Goal: Task Accomplishment & Management: Manage account settings

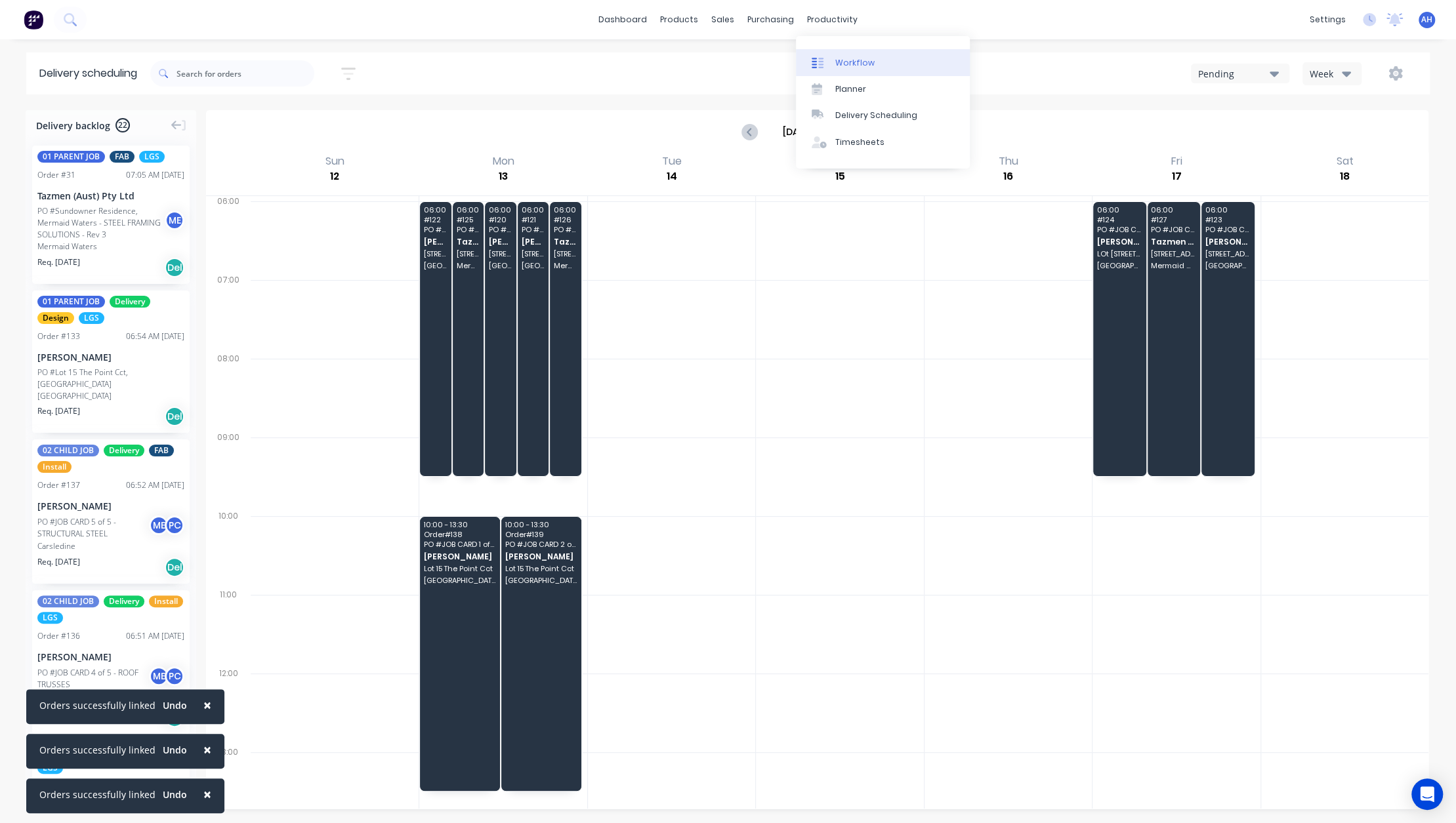
click at [840, 70] on link "Workflow" at bounding box center [883, 62] width 174 height 26
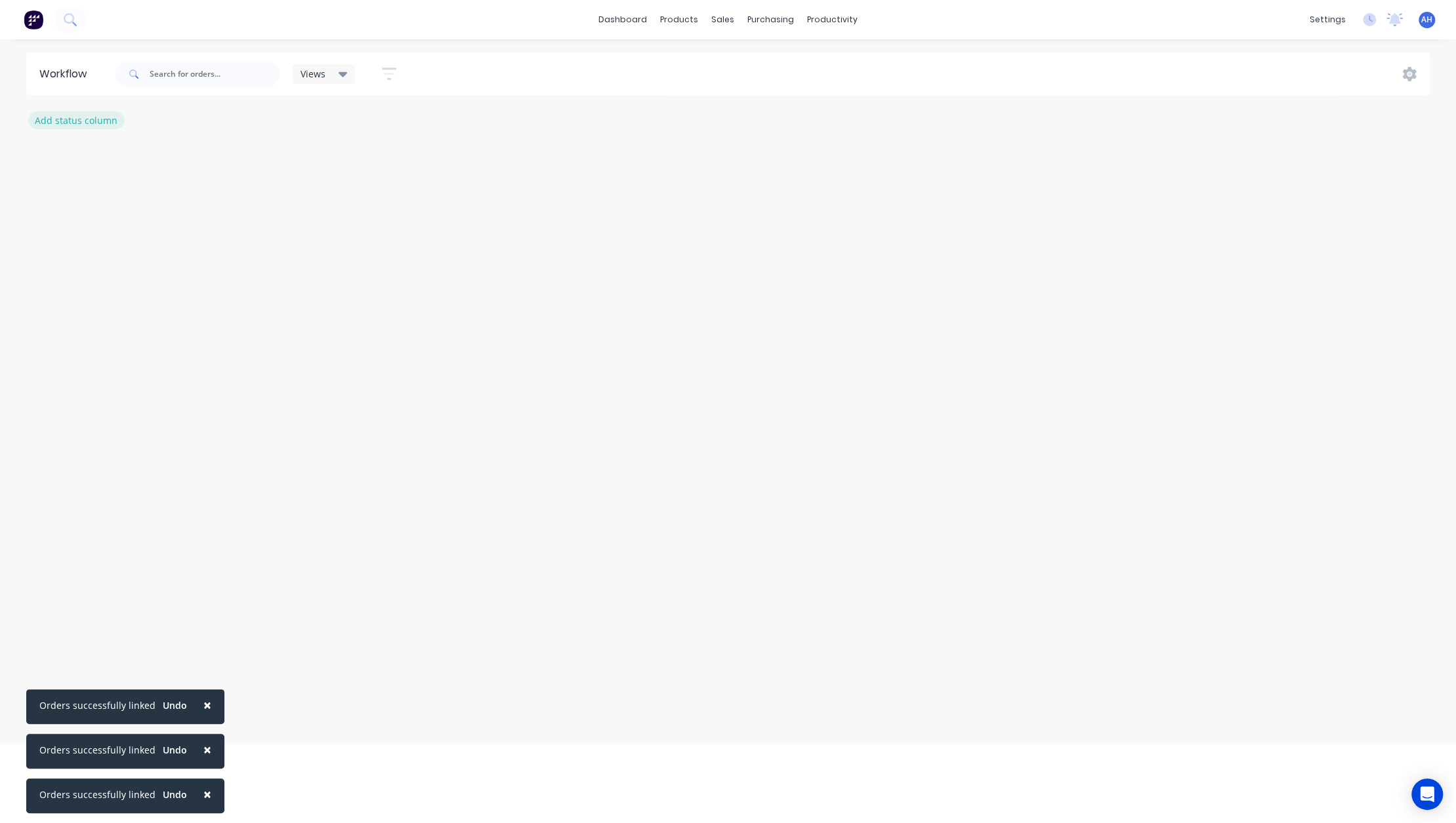
click at [80, 120] on button "Add status column" at bounding box center [76, 121] width 96 height 18
type input "Project Initiation"
click at [98, 160] on button "Add" at bounding box center [72, 160] width 72 height 21
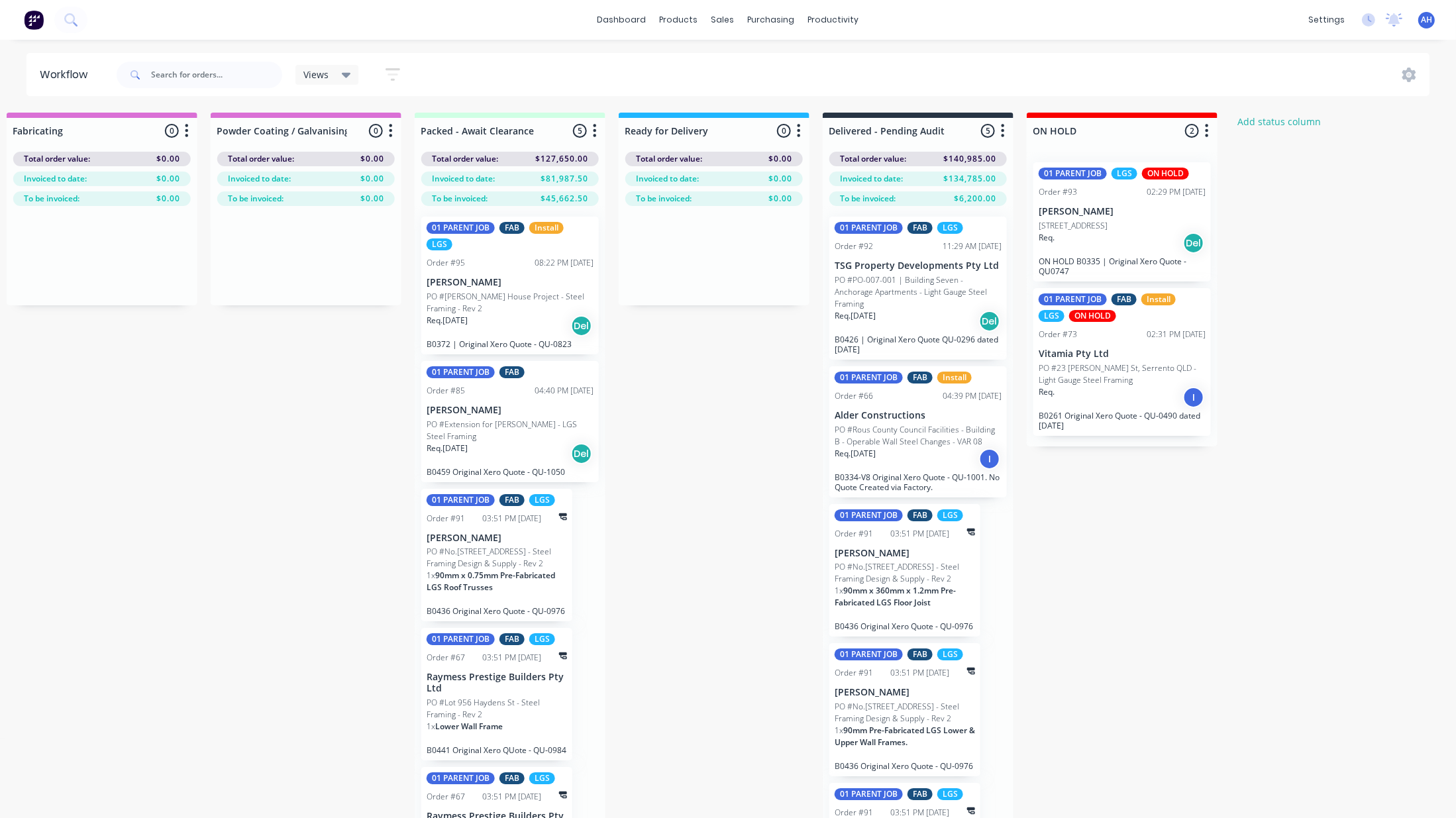
scroll to position [0, 1521]
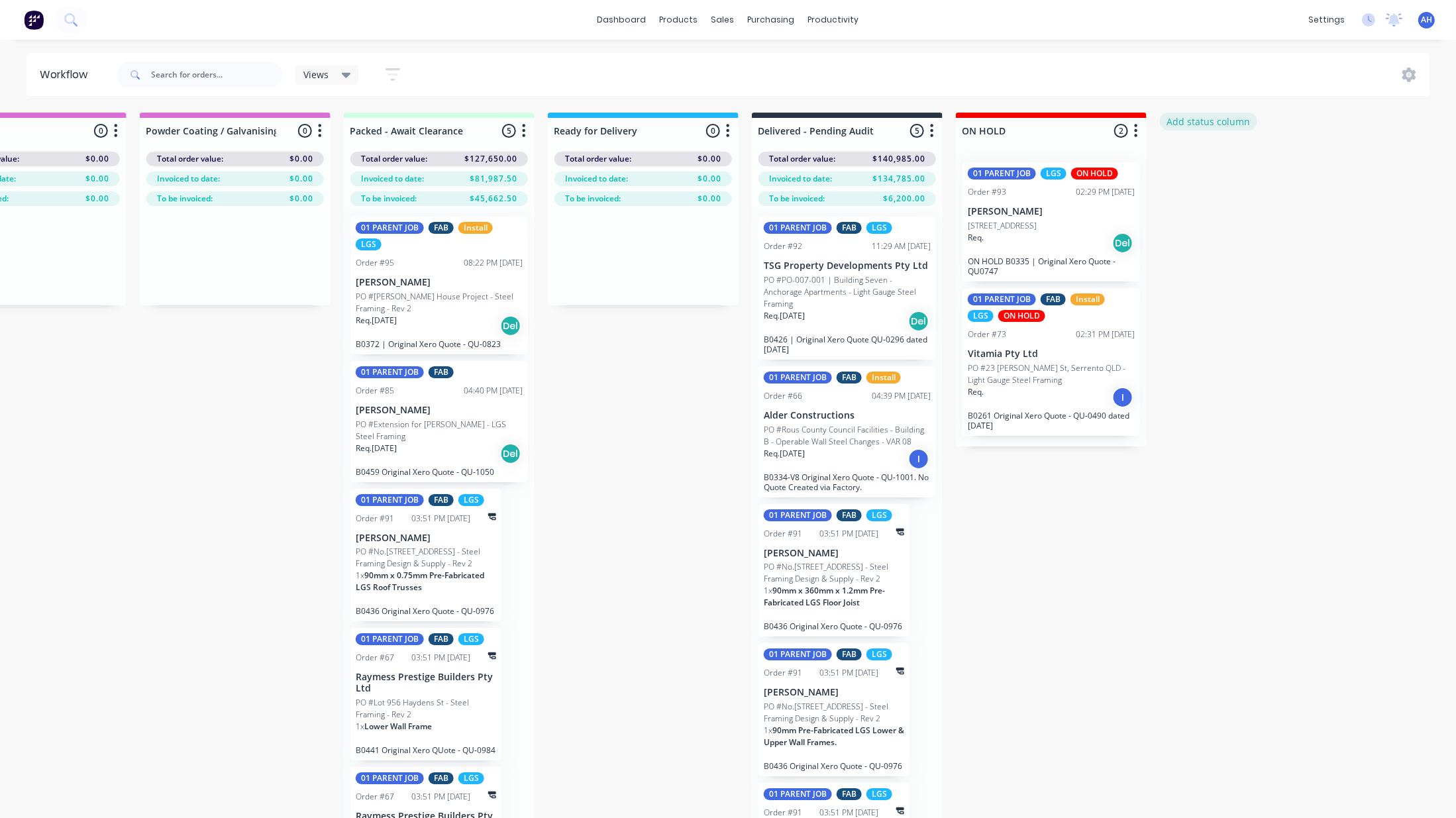
click at [1214, 120] on button "Add status column" at bounding box center [1208, 122] width 97 height 18
type input "Project Initiation"
click at [1221, 165] on button "Add" at bounding box center [1204, 161] width 72 height 21
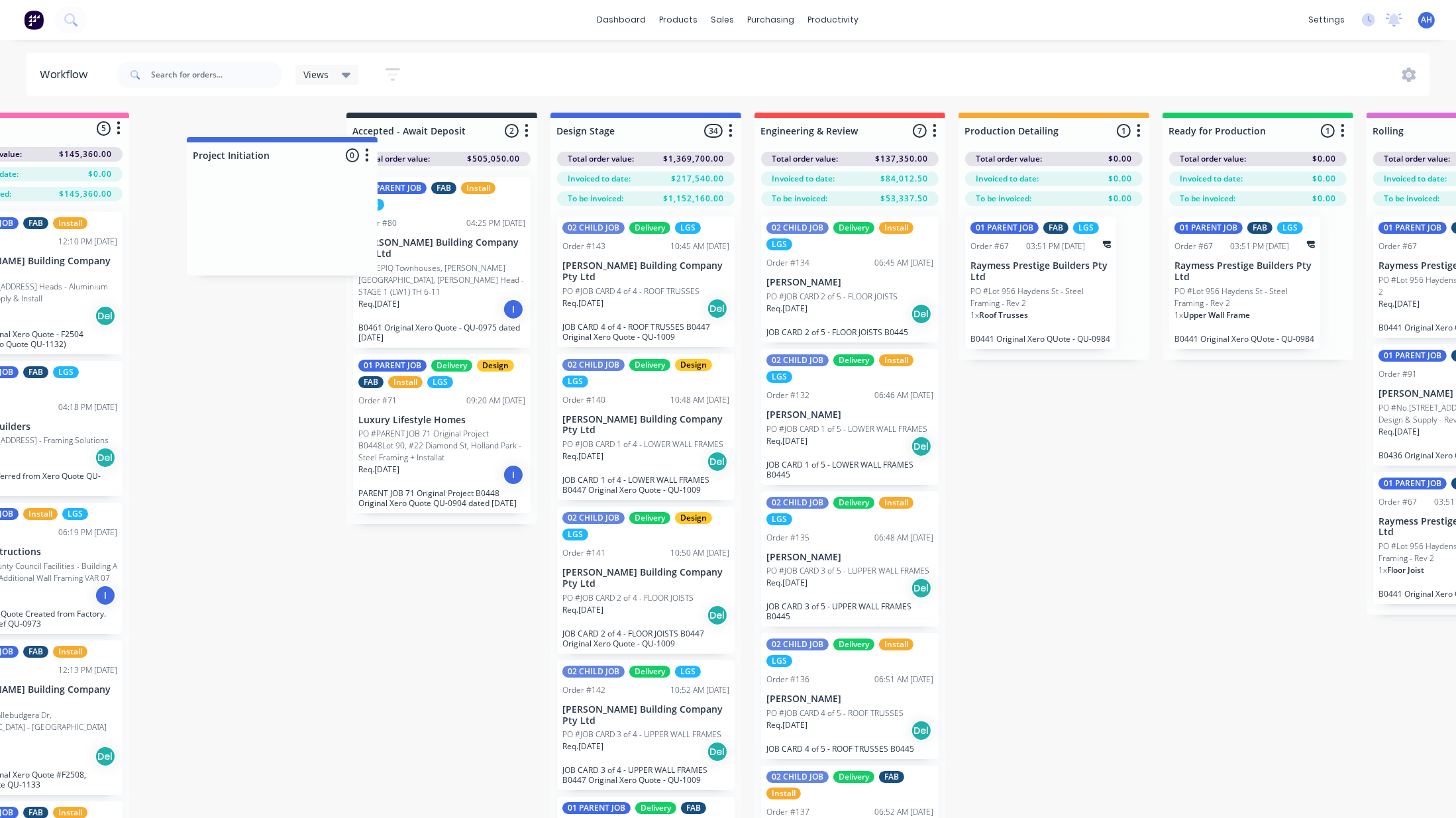
scroll to position [0, 86]
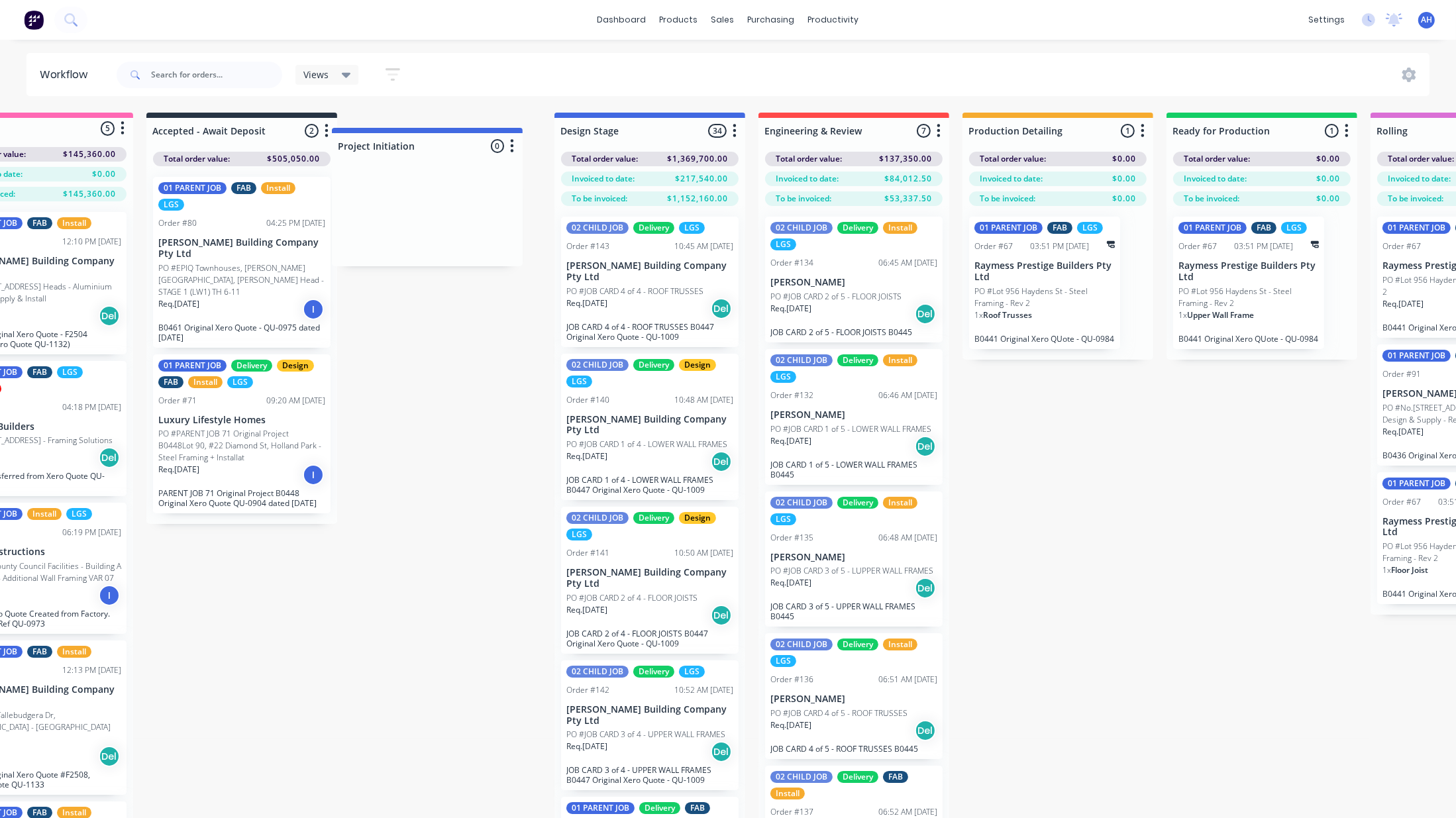
drag, startPoint x: 1265, startPoint y: 130, endPoint x: 444, endPoint y: 143, distance: 821.1
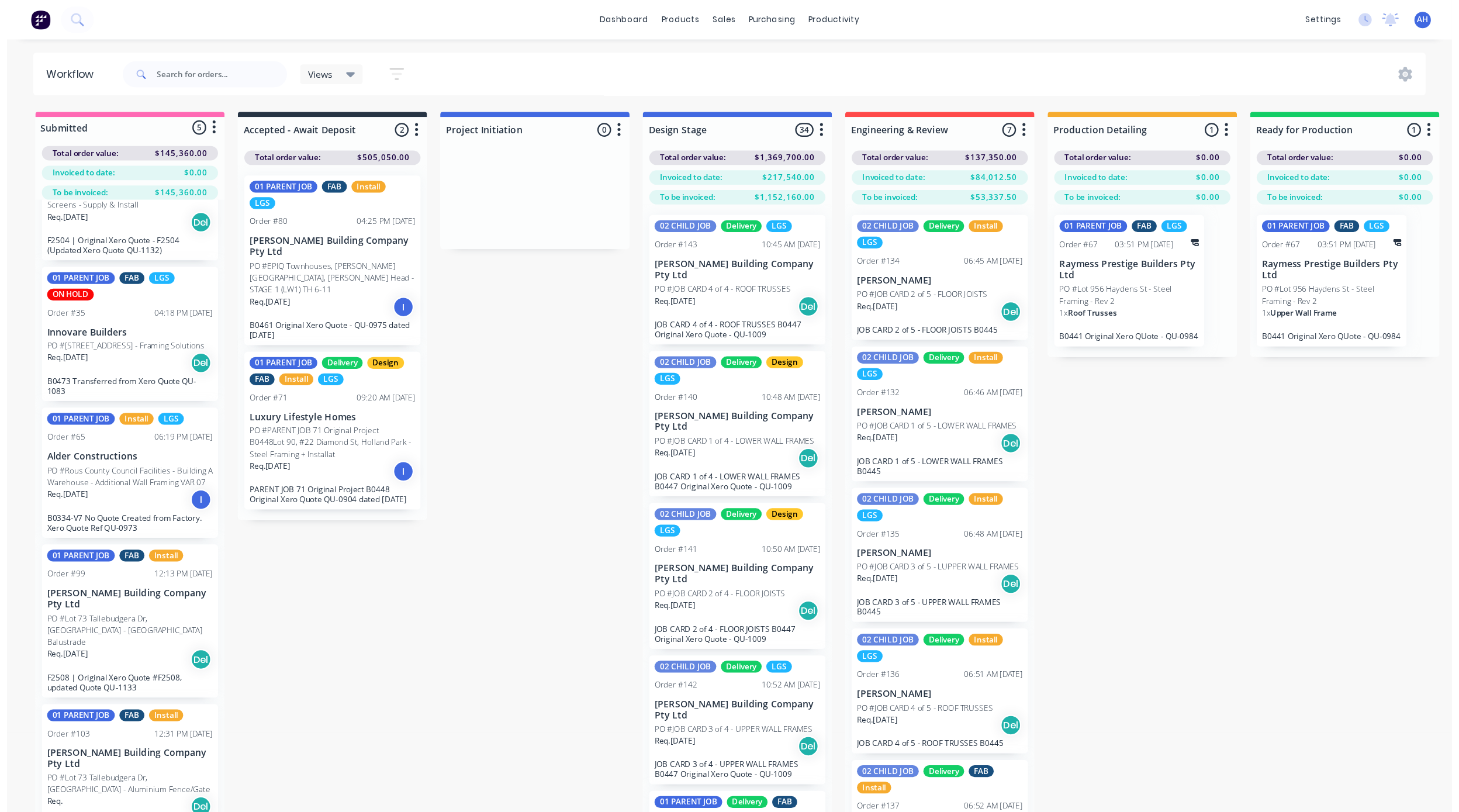
scroll to position [0, 0]
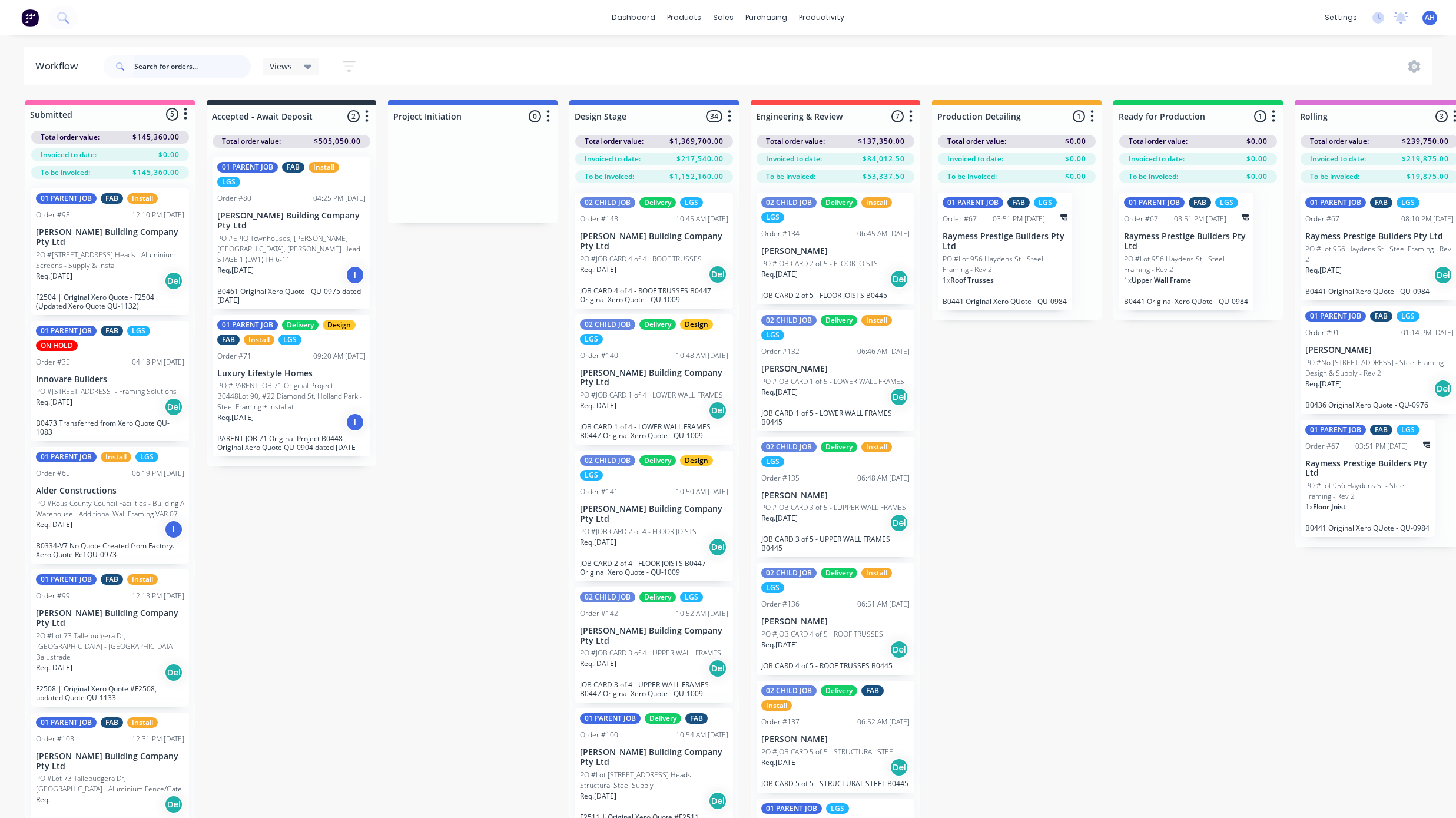
click at [178, 69] on input "text" at bounding box center [192, 66] width 117 height 24
type input "110"
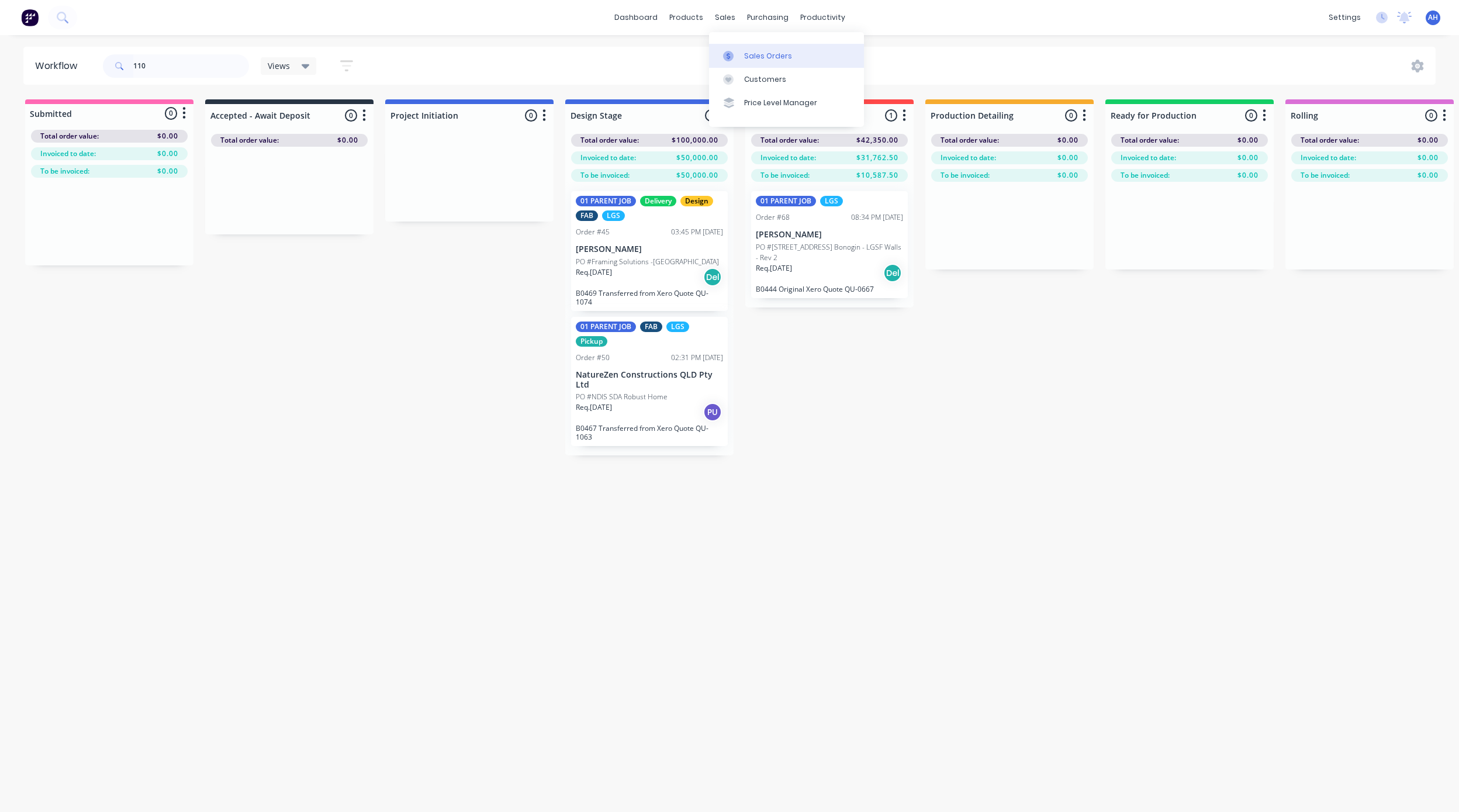
click at [762, 57] on div "Sales Orders" at bounding box center [768, 56] width 48 height 11
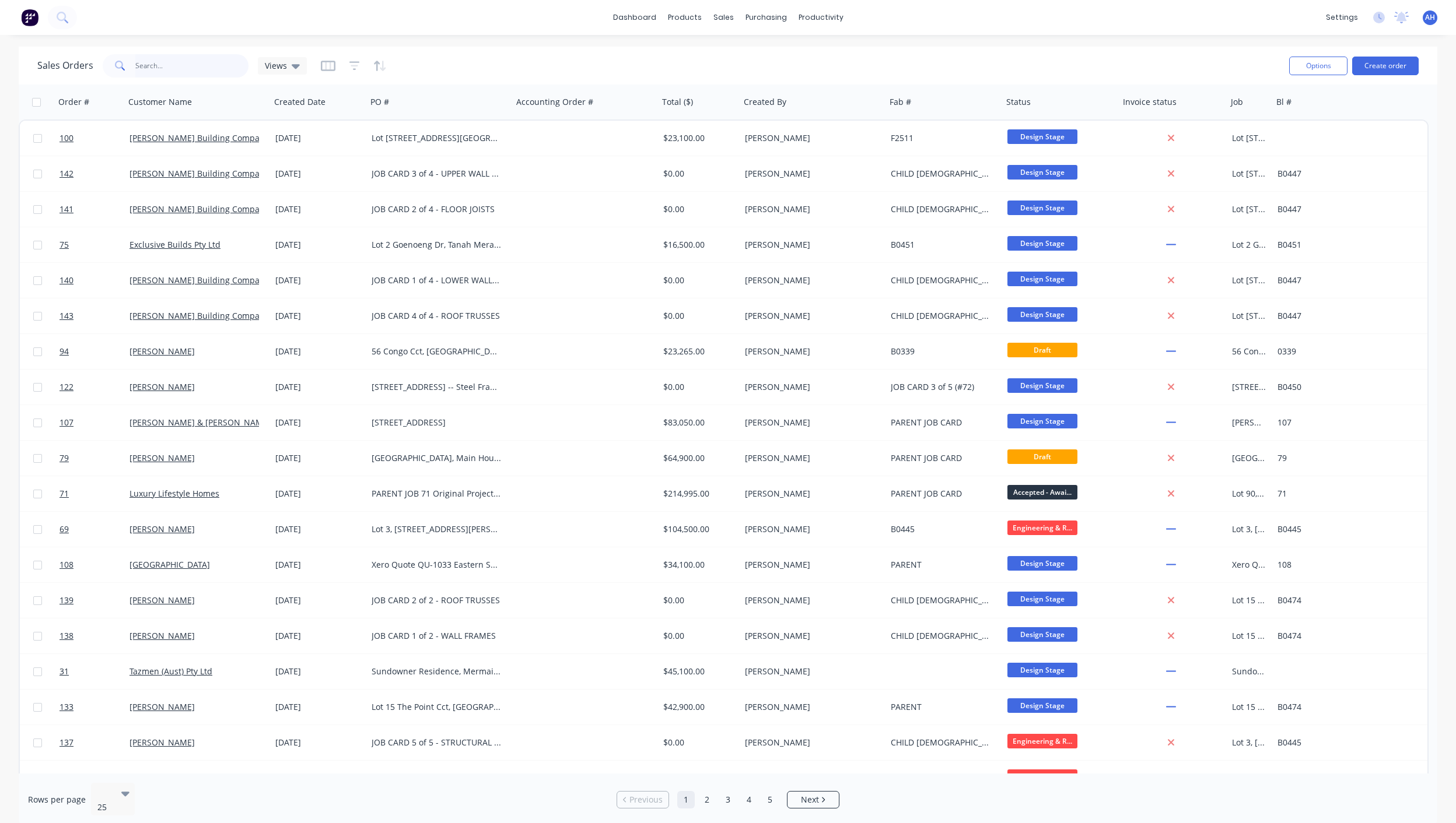
click at [190, 65] on input "text" at bounding box center [192, 65] width 114 height 23
type input "110"
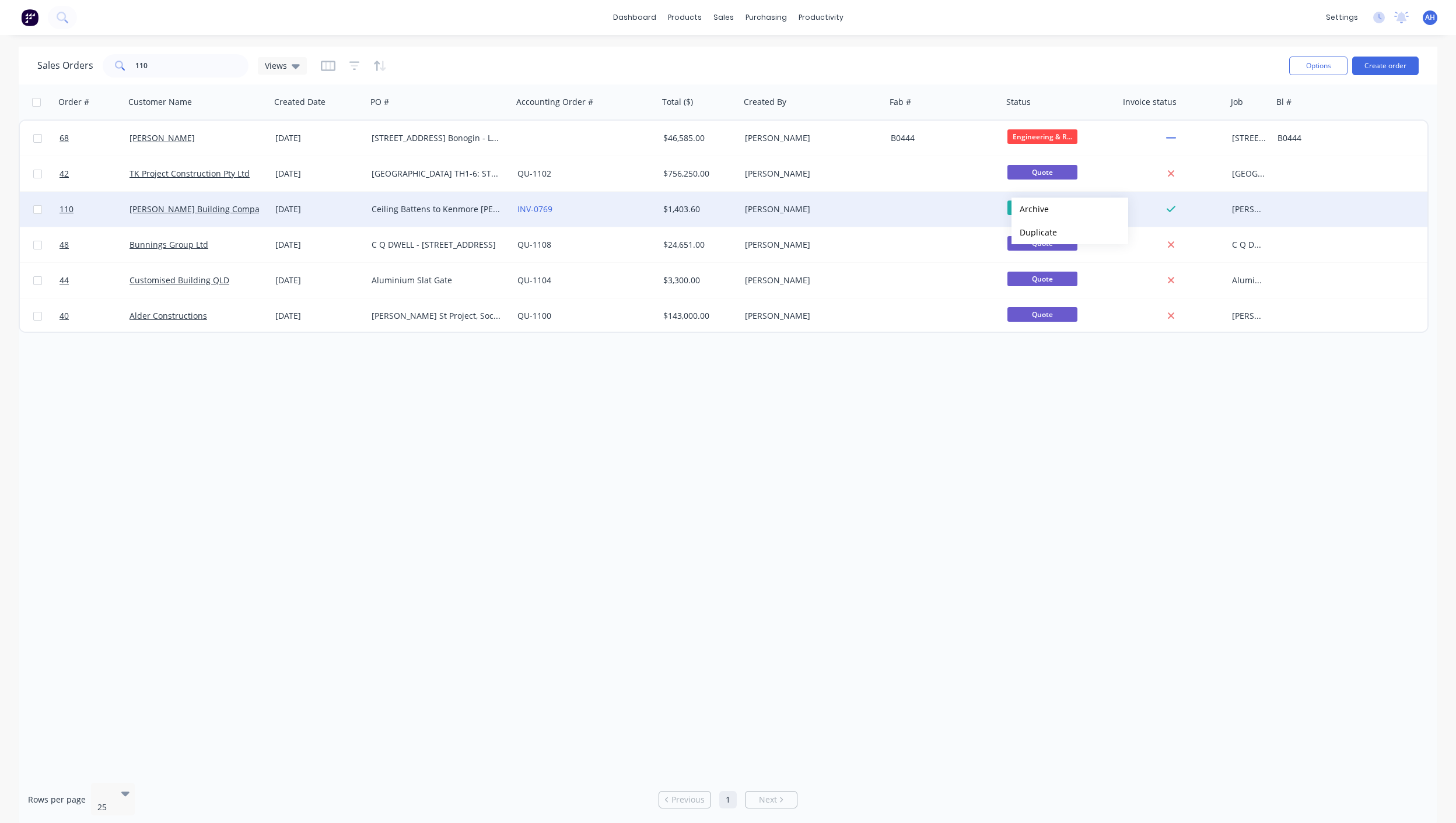
click at [949, 209] on div at bounding box center [944, 209] width 117 height 35
click at [566, 212] on div "INV-0769" at bounding box center [582, 209] width 129 height 11
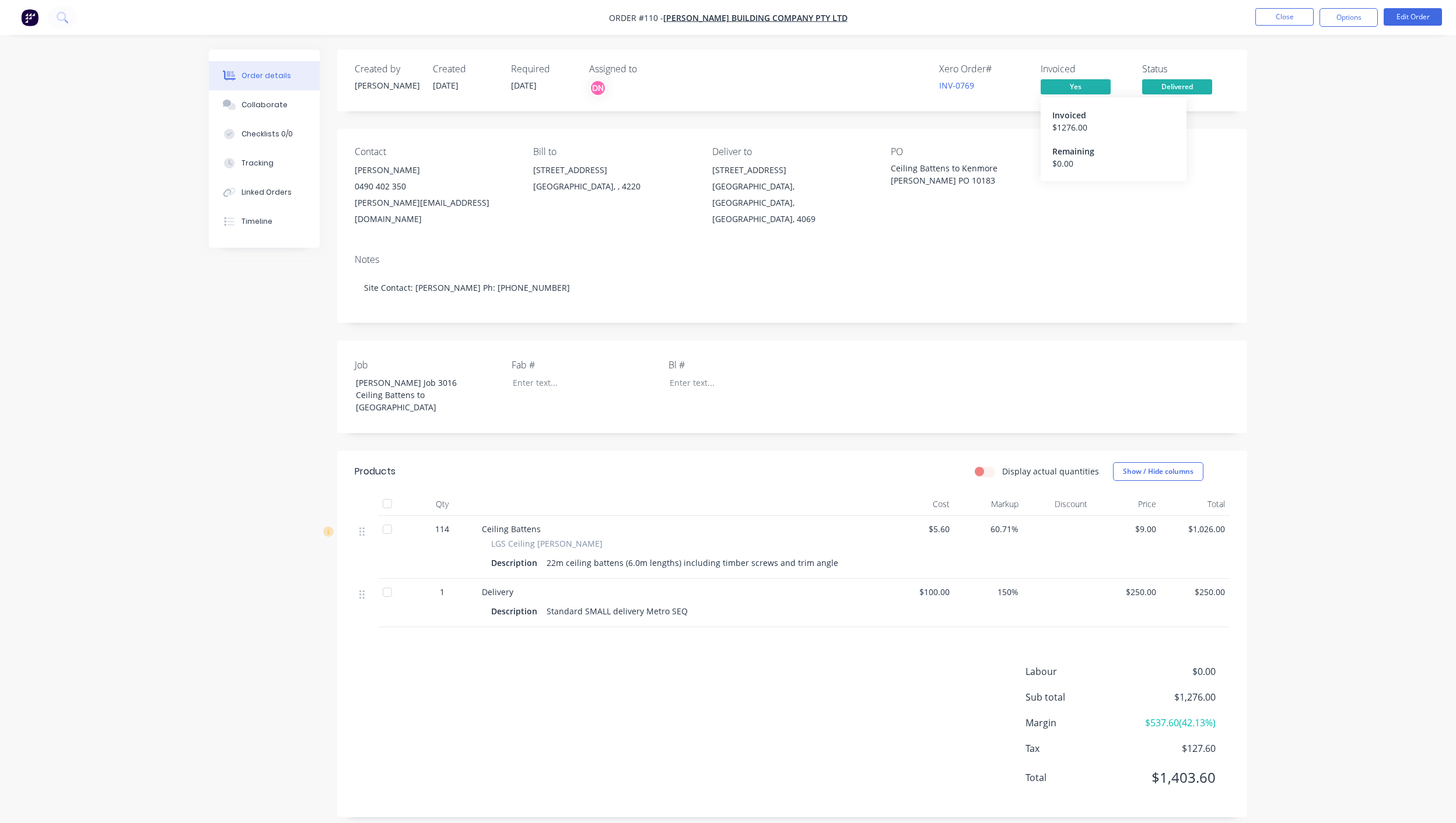
click at [1069, 123] on div "$ 1276.00" at bounding box center [1114, 127] width 123 height 12
click at [1294, 22] on button "Options" at bounding box center [1349, 17] width 58 height 19
click at [1073, 90] on span "Yes" at bounding box center [1075, 86] width 70 height 15
click at [1082, 90] on span "Yes" at bounding box center [1075, 86] width 70 height 15
click at [1068, 126] on div "$ 1276.00" at bounding box center [1114, 127] width 123 height 12
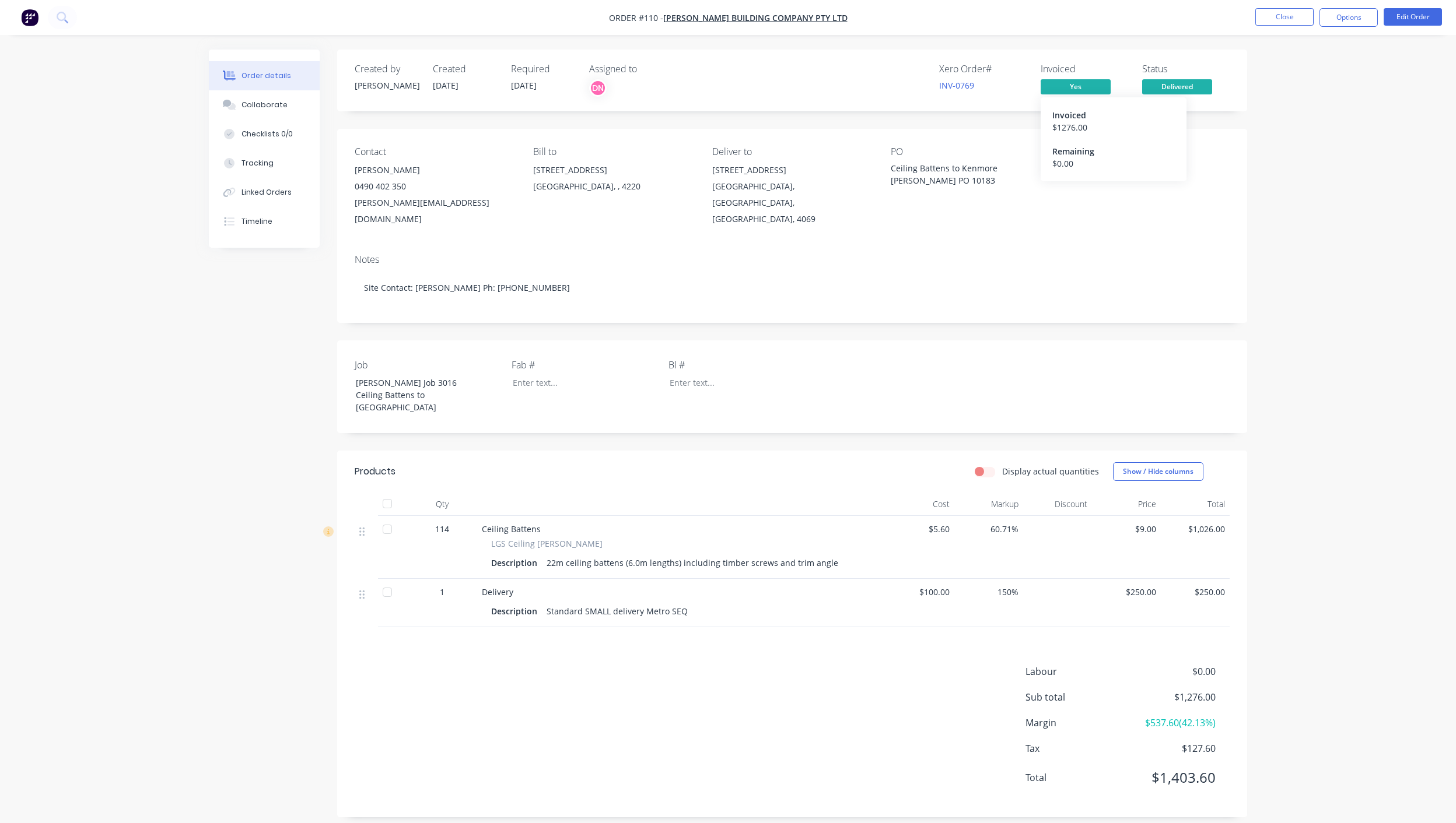
click at [1068, 126] on div "$ 1276.00" at bounding box center [1114, 127] width 123 height 12
click at [1079, 106] on div "Invoiced $ 1276.00 Remaining $ 0.00" at bounding box center [1113, 140] width 146 height 84
click at [1294, 18] on button "Options" at bounding box center [1349, 17] width 58 height 19
click at [1281, 70] on div "Invoice" at bounding box center [1313, 70] width 107 height 17
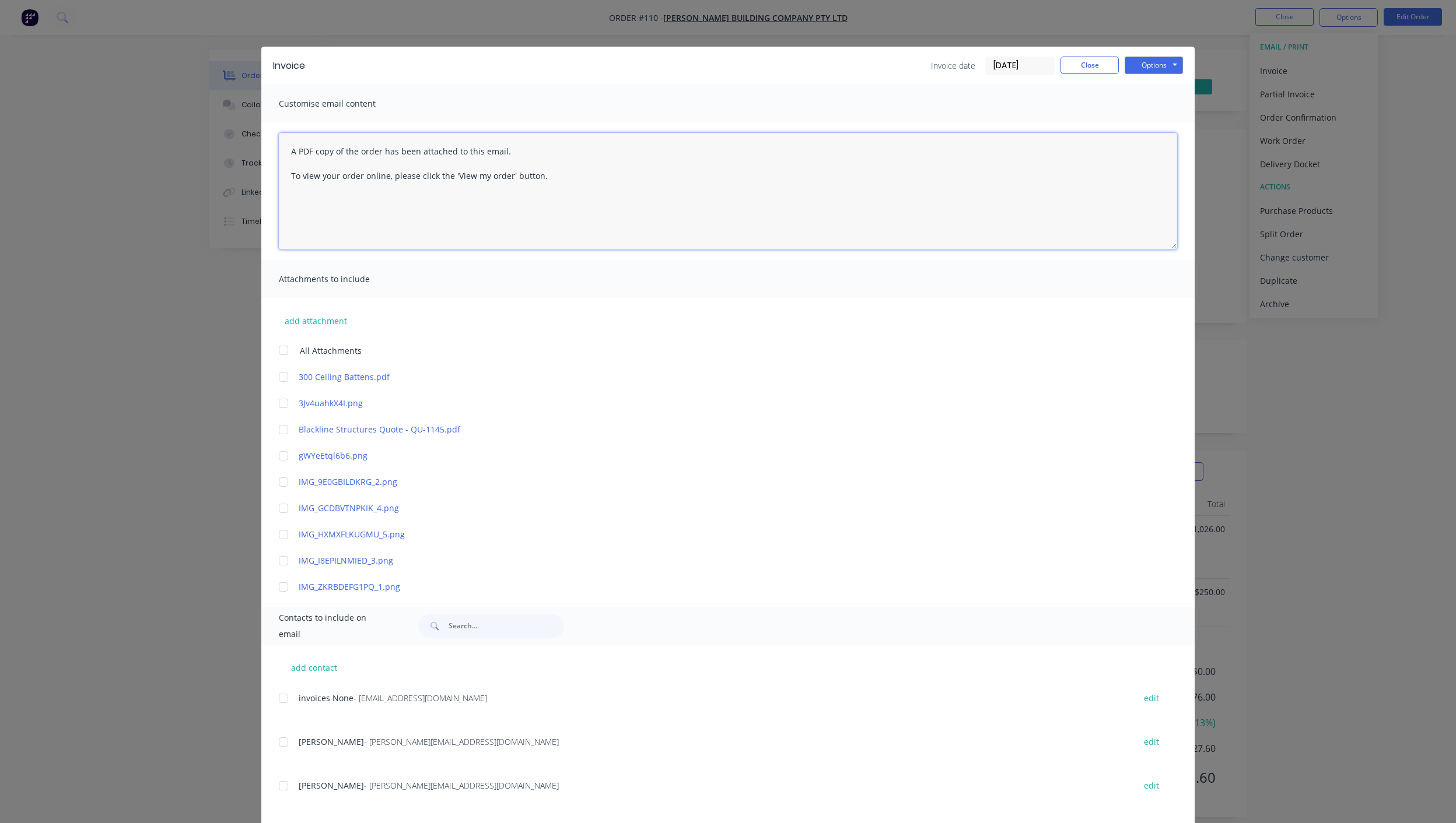
click at [368, 181] on textarea "A PDF copy of the order has been attached to this email. To view your order onl…" at bounding box center [727, 191] width 898 height 117
click at [312, 173] on textarea "A PDF copy of the order has been attached to this email. To view your order onl…" at bounding box center [727, 191] width 898 height 117
click at [373, 176] on textarea "A PDF copy of the order has been attached to this email. To view your order onl…" at bounding box center [727, 191] width 898 height 117
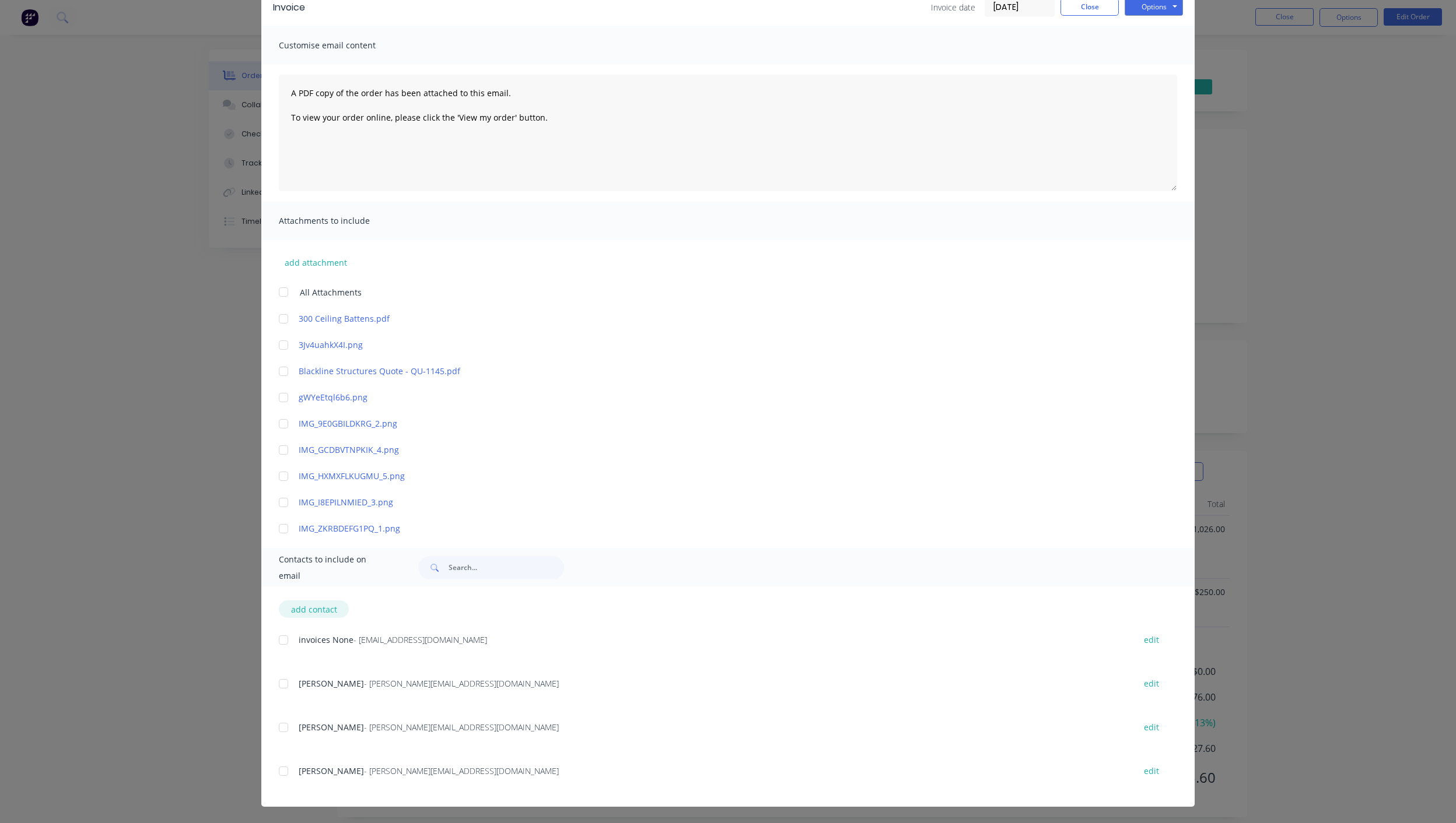
click at [312, 612] on button "add contact" at bounding box center [313, 609] width 70 height 18
select select "AU"
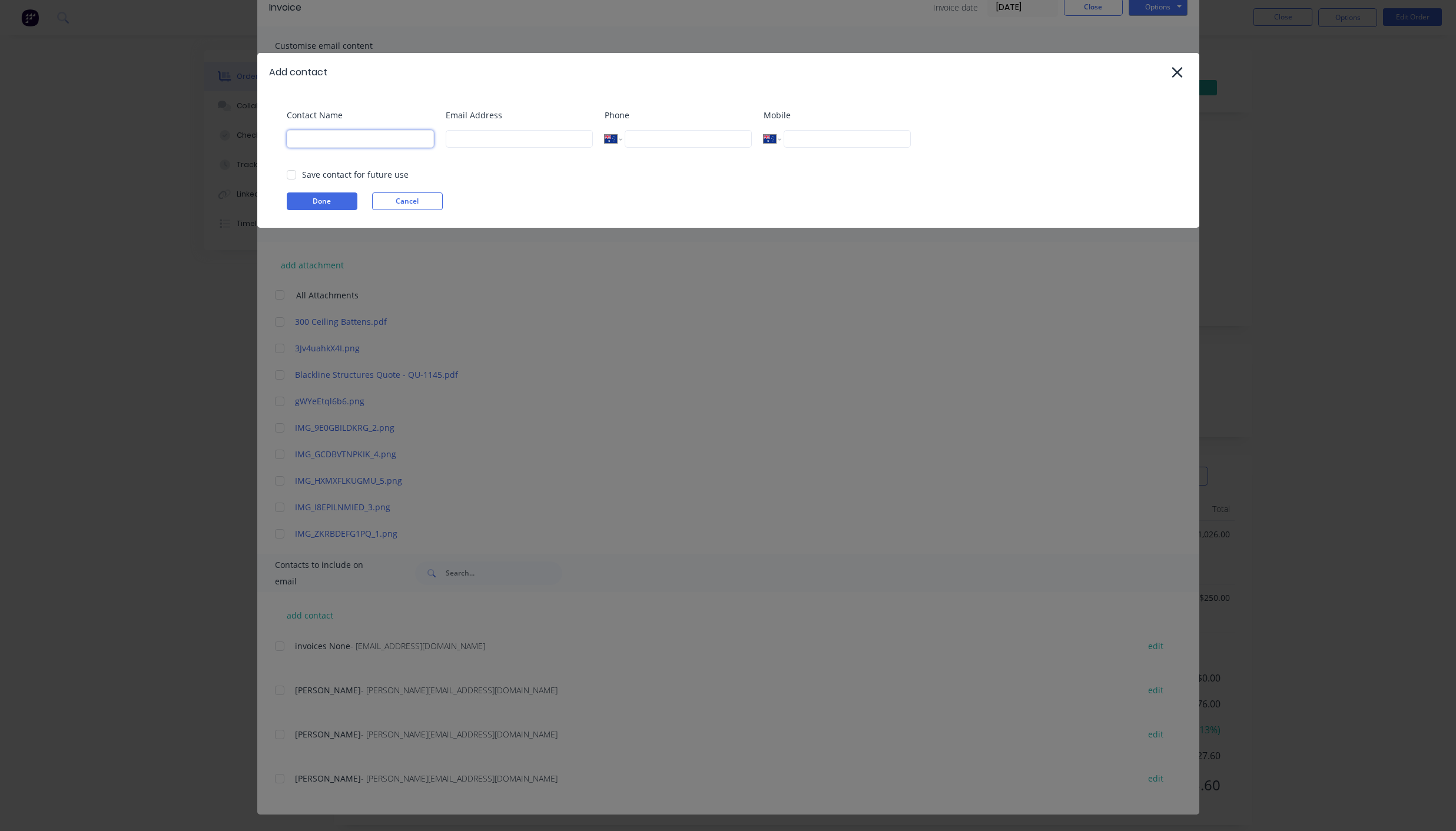
click at [354, 143] on input at bounding box center [360, 139] width 147 height 18
type input "[PERSON_NAME]"
type input "andrew@blackwoodbuilding.co"
type input "0410 045 246"
click at [307, 202] on button "Done" at bounding box center [322, 201] width 71 height 18
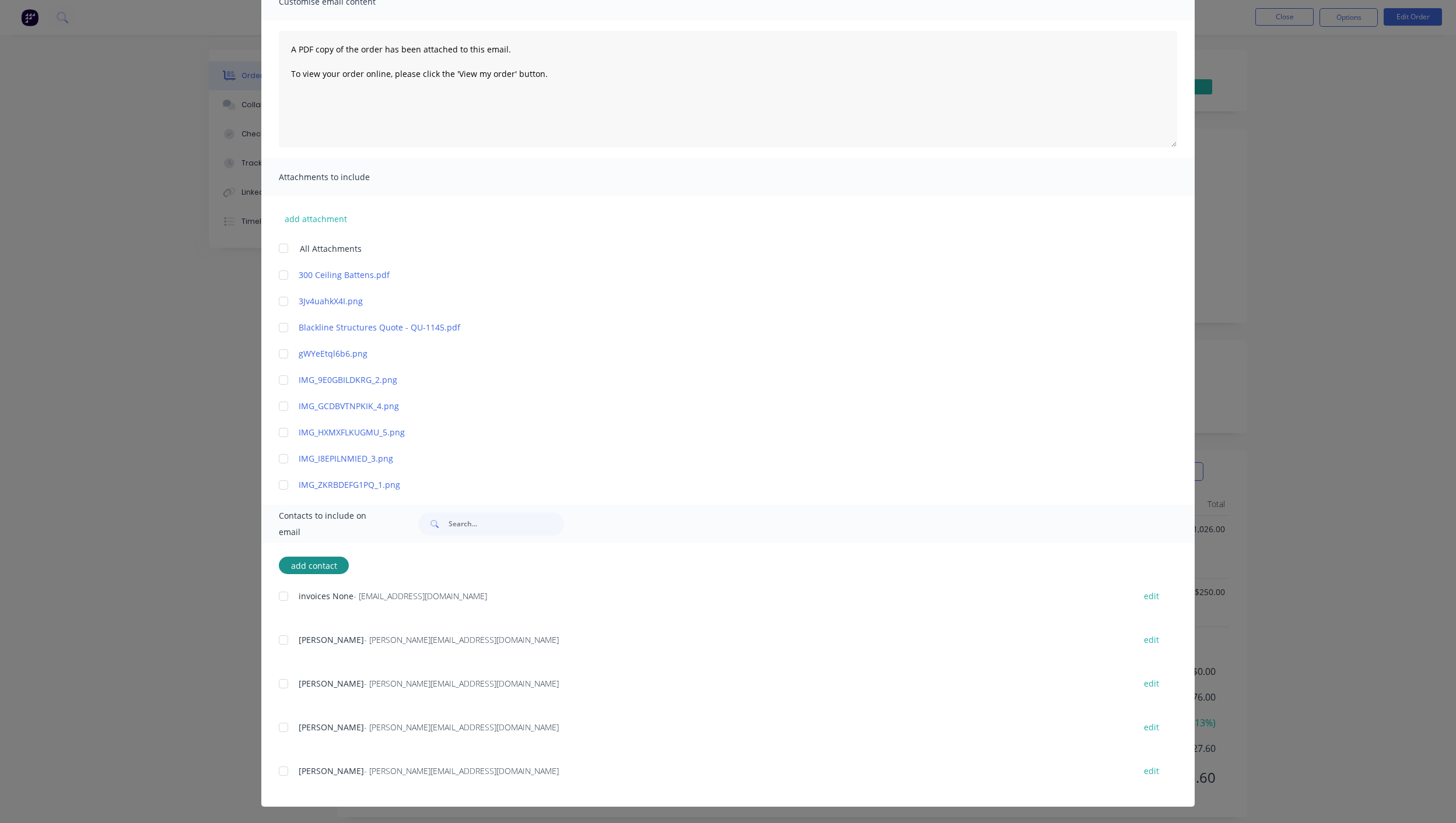
scroll to position [0, 0]
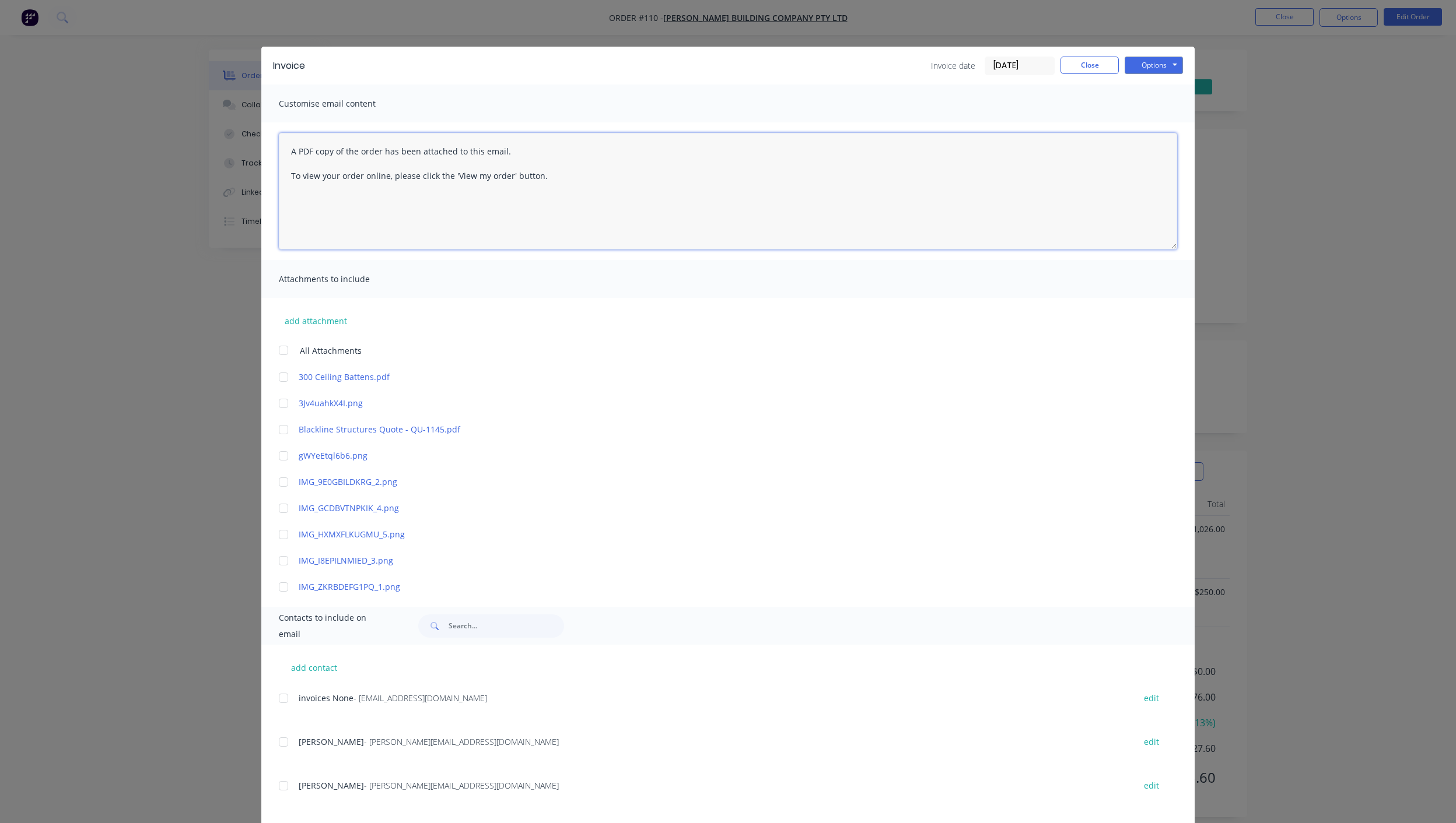
click at [365, 152] on textarea "A PDF copy of the order has been attached to this email. To view your order onl…" at bounding box center [727, 191] width 898 height 117
type textarea "A PDF copy of the Tax Invoice has been attached to this email. To view your ord…"
click at [1149, 62] on button "Options" at bounding box center [1153, 65] width 58 height 18
click at [1104, 67] on button "Close" at bounding box center [1090, 65] width 58 height 18
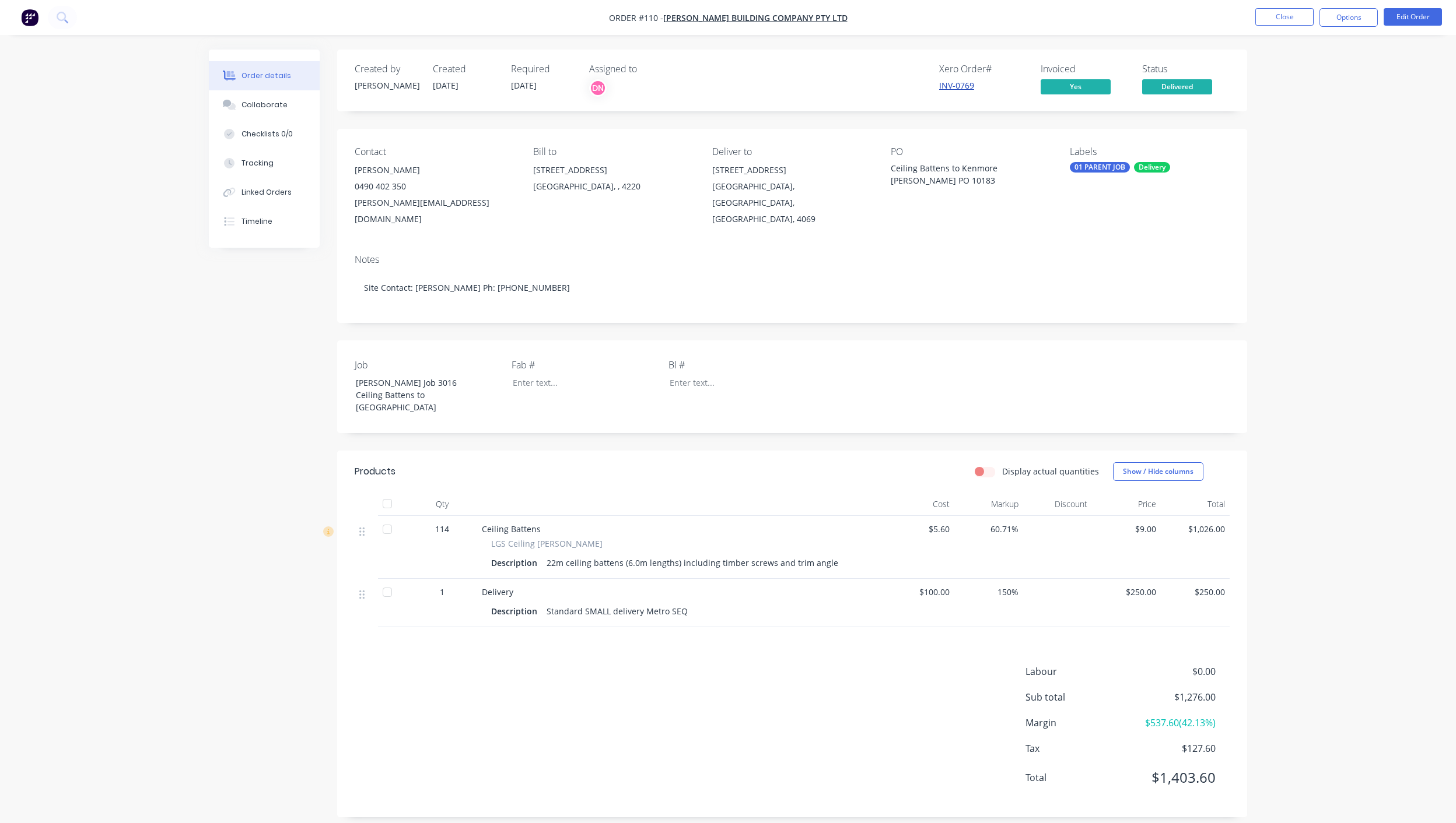
click at [952, 85] on link "INV-0769" at bounding box center [956, 86] width 35 height 11
click at [1294, 18] on button "Options" at bounding box center [1349, 17] width 58 height 19
click at [1294, 97] on div "Order details Collaborate Checklists 0/0 Tracking Linked Orders Timeline Order …" at bounding box center [728, 417] width 1456 height 835
click at [1069, 125] on div "$ 1276.00" at bounding box center [1114, 127] width 123 height 12
click at [1152, 126] on div "$ 1276.00" at bounding box center [1114, 127] width 123 height 12
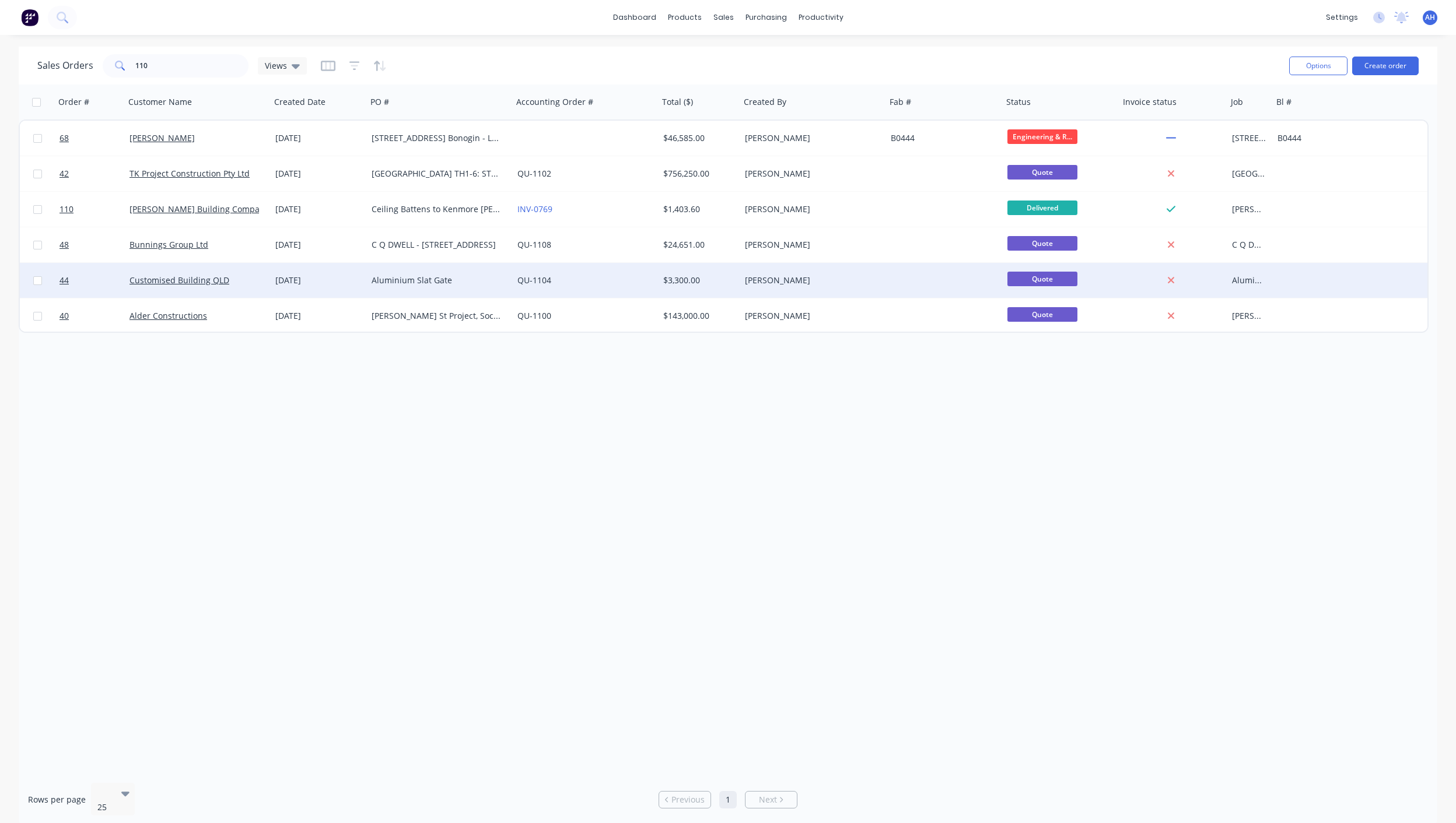
click at [401, 277] on div "Aluminium Slat Gate" at bounding box center [436, 280] width 129 height 11
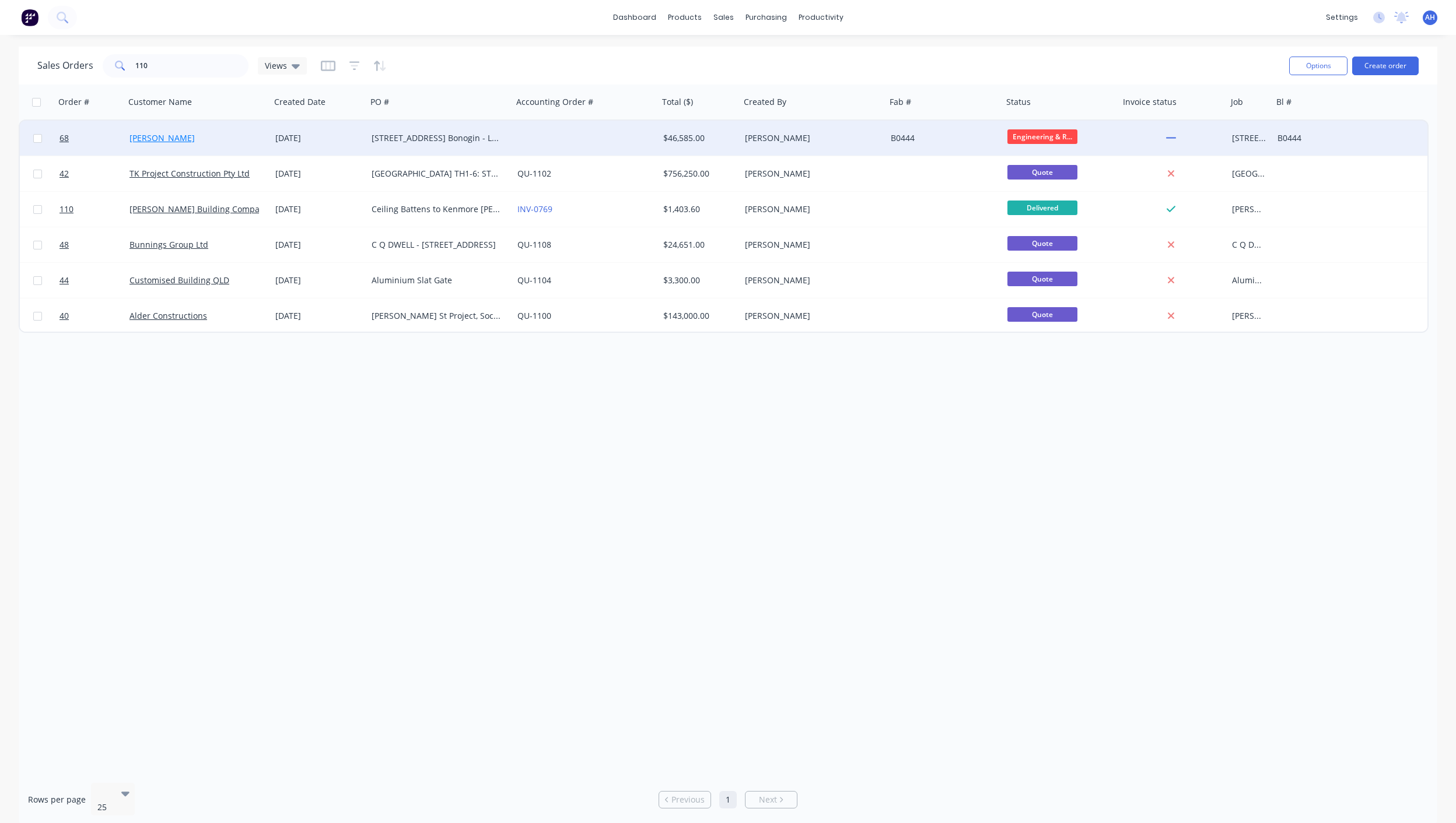
click at [176, 143] on link "Andrew Youhanna" at bounding box center [161, 138] width 65 height 11
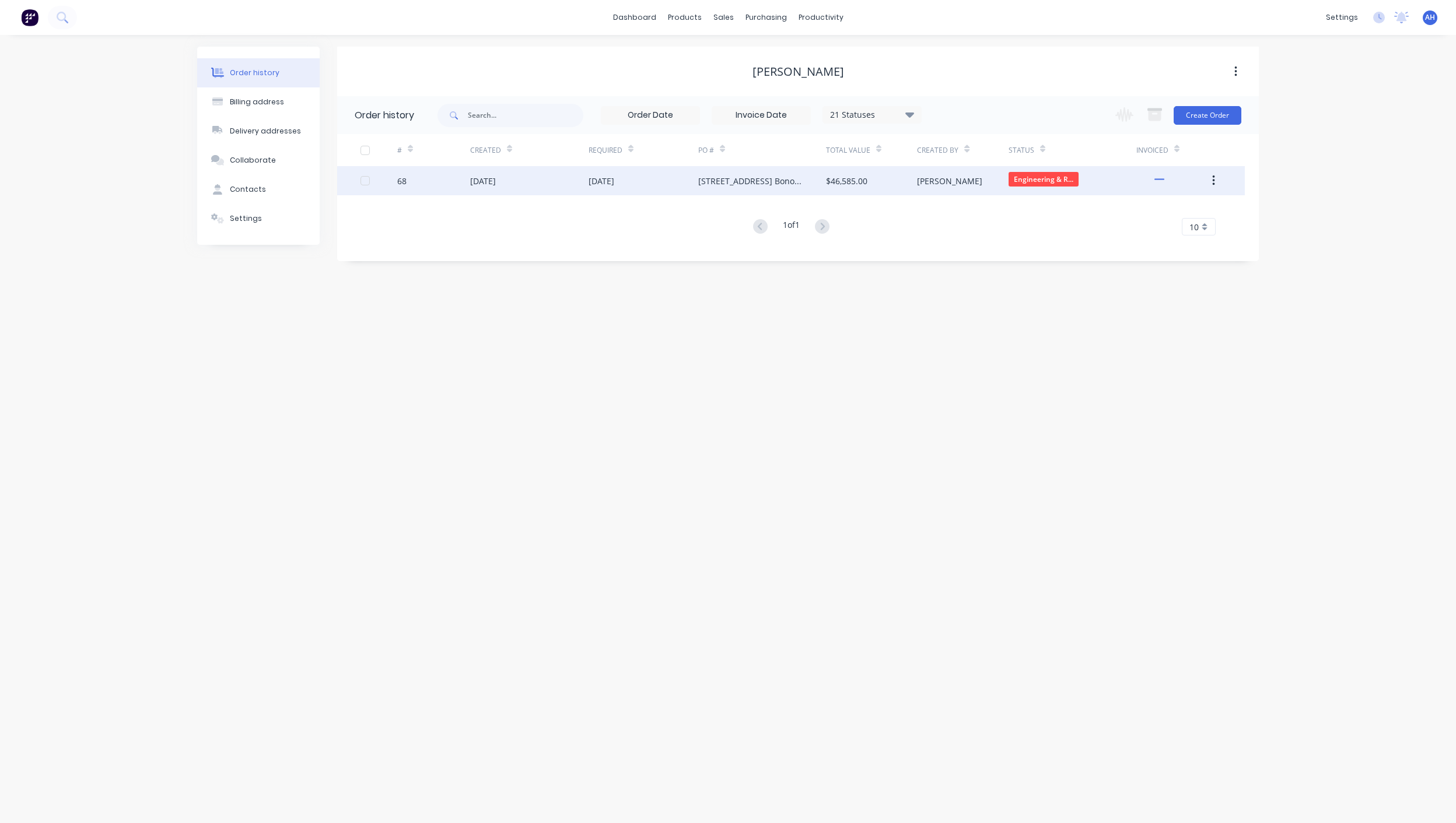
click at [973, 186] on div "[PERSON_NAME]" at bounding box center [962, 181] width 91 height 29
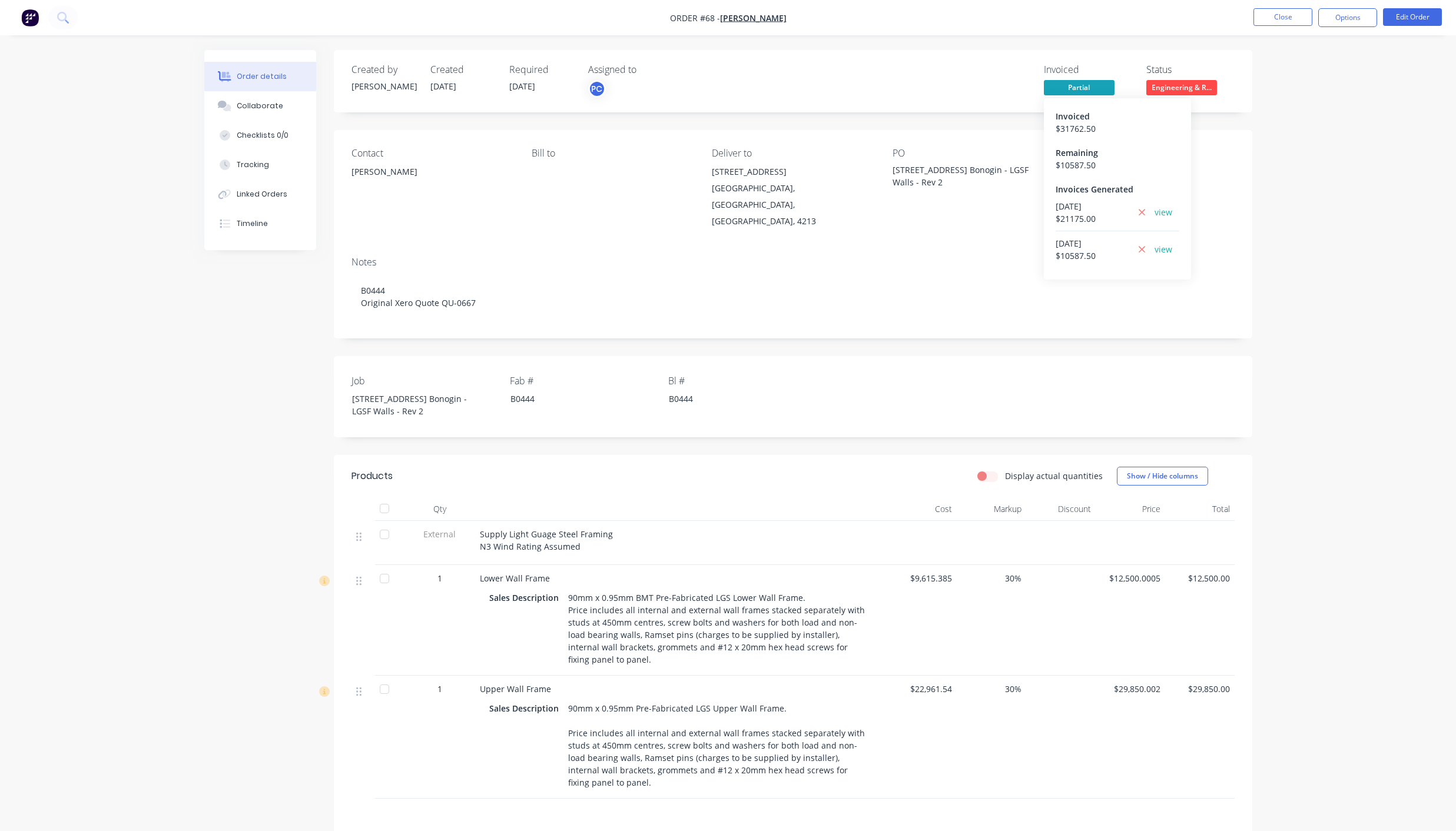
click at [1080, 87] on span "Partial" at bounding box center [1079, 87] width 71 height 15
click at [1282, 11] on button "Close" at bounding box center [1283, 17] width 59 height 18
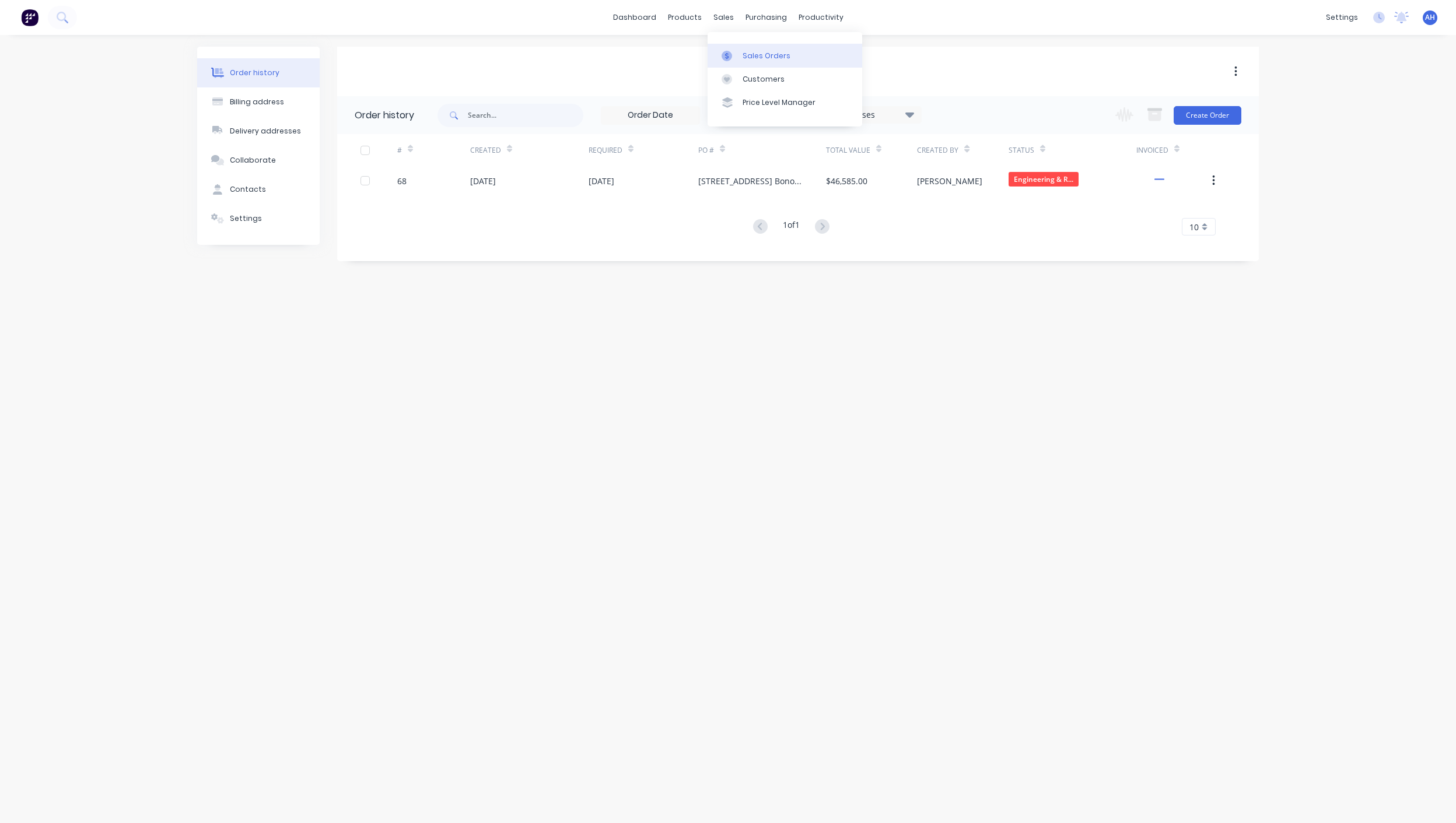
click at [757, 56] on div "Sales Orders" at bounding box center [766, 56] width 48 height 10
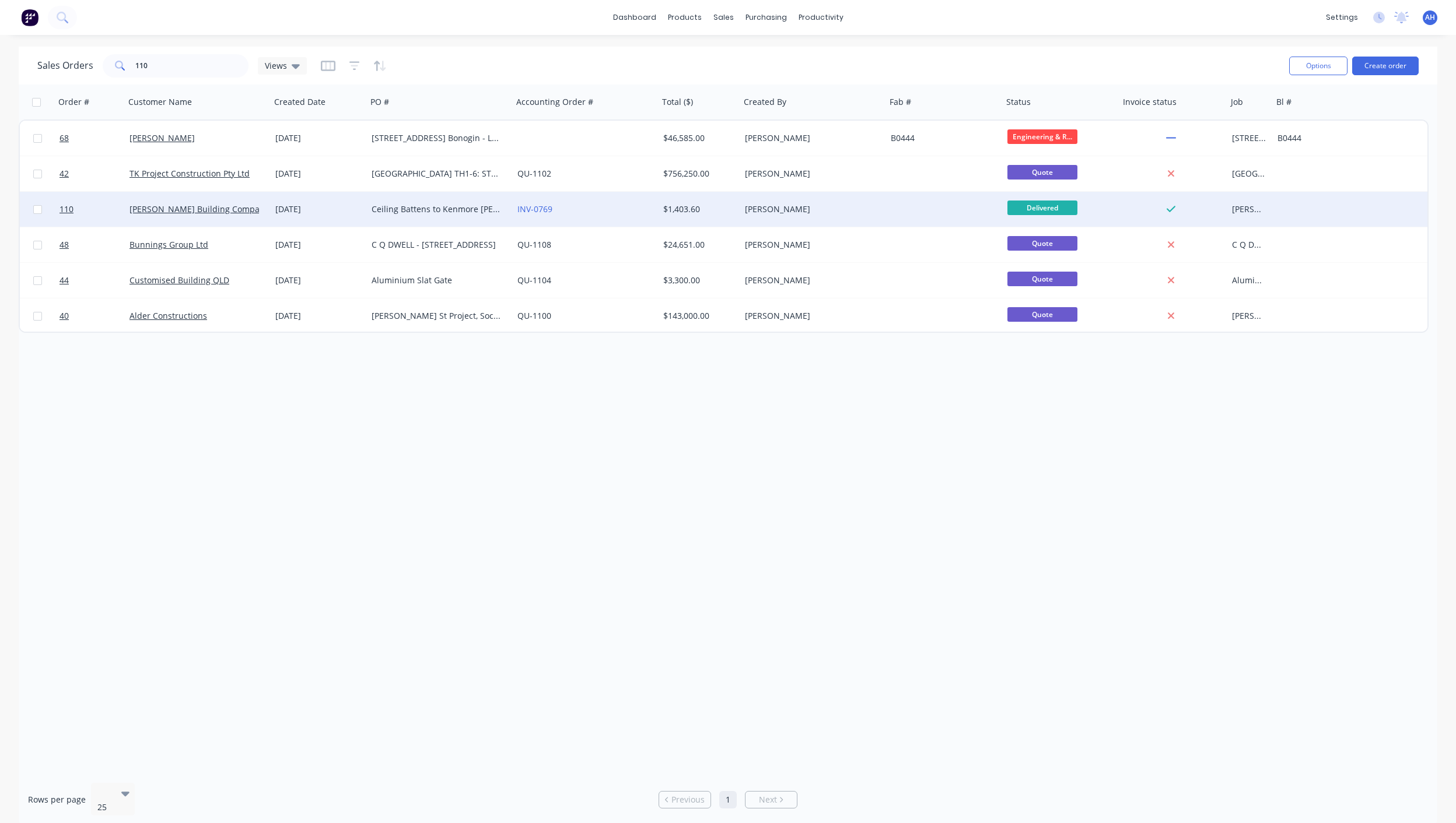
click at [418, 213] on div "Ceiling Battens to Kenmore Blackwood PO 10183" at bounding box center [436, 209] width 129 height 11
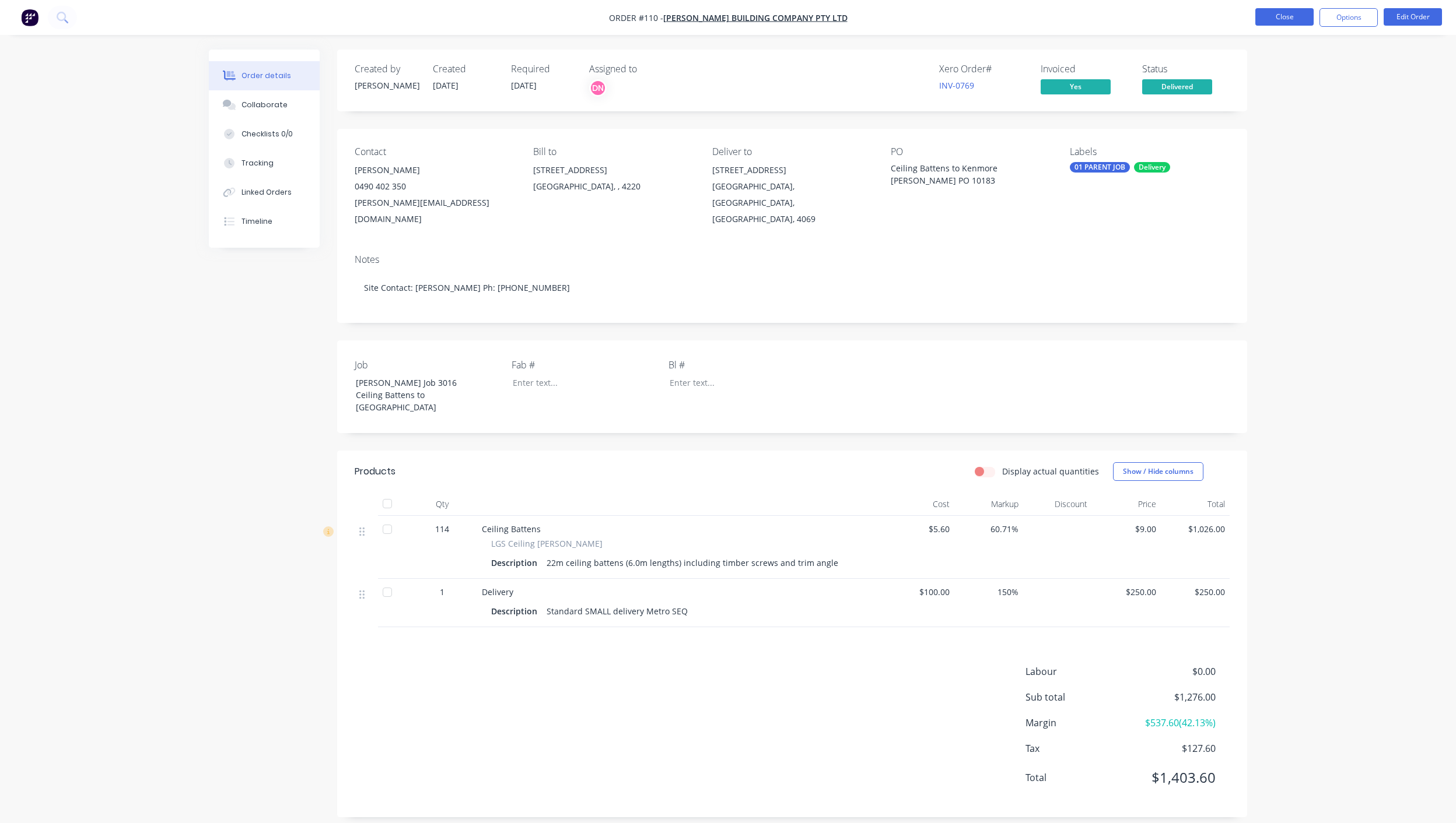
click at [1294, 15] on button "Close" at bounding box center [1284, 17] width 58 height 18
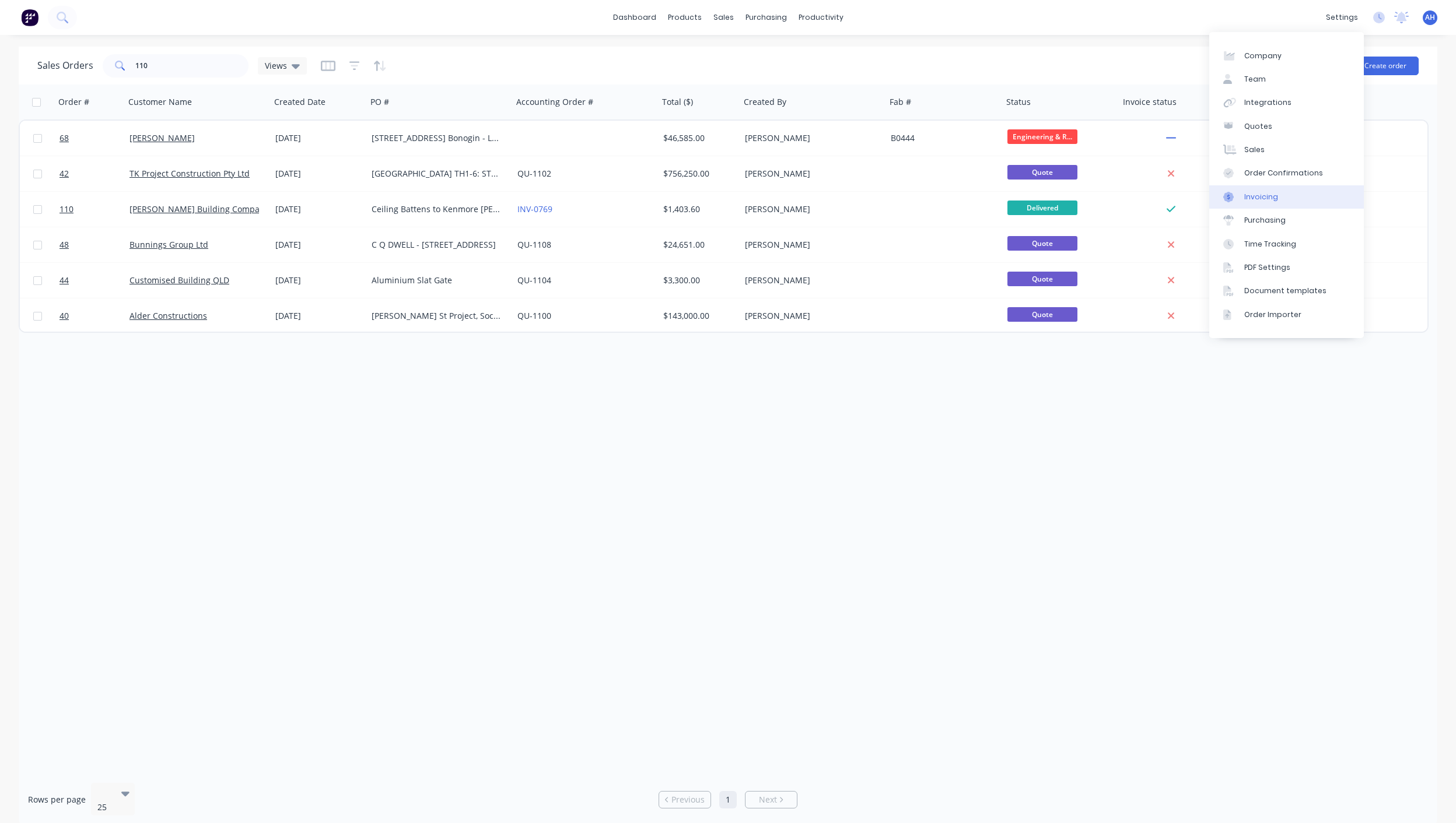
click at [1257, 207] on link "Invoicing" at bounding box center [1287, 197] width 155 height 23
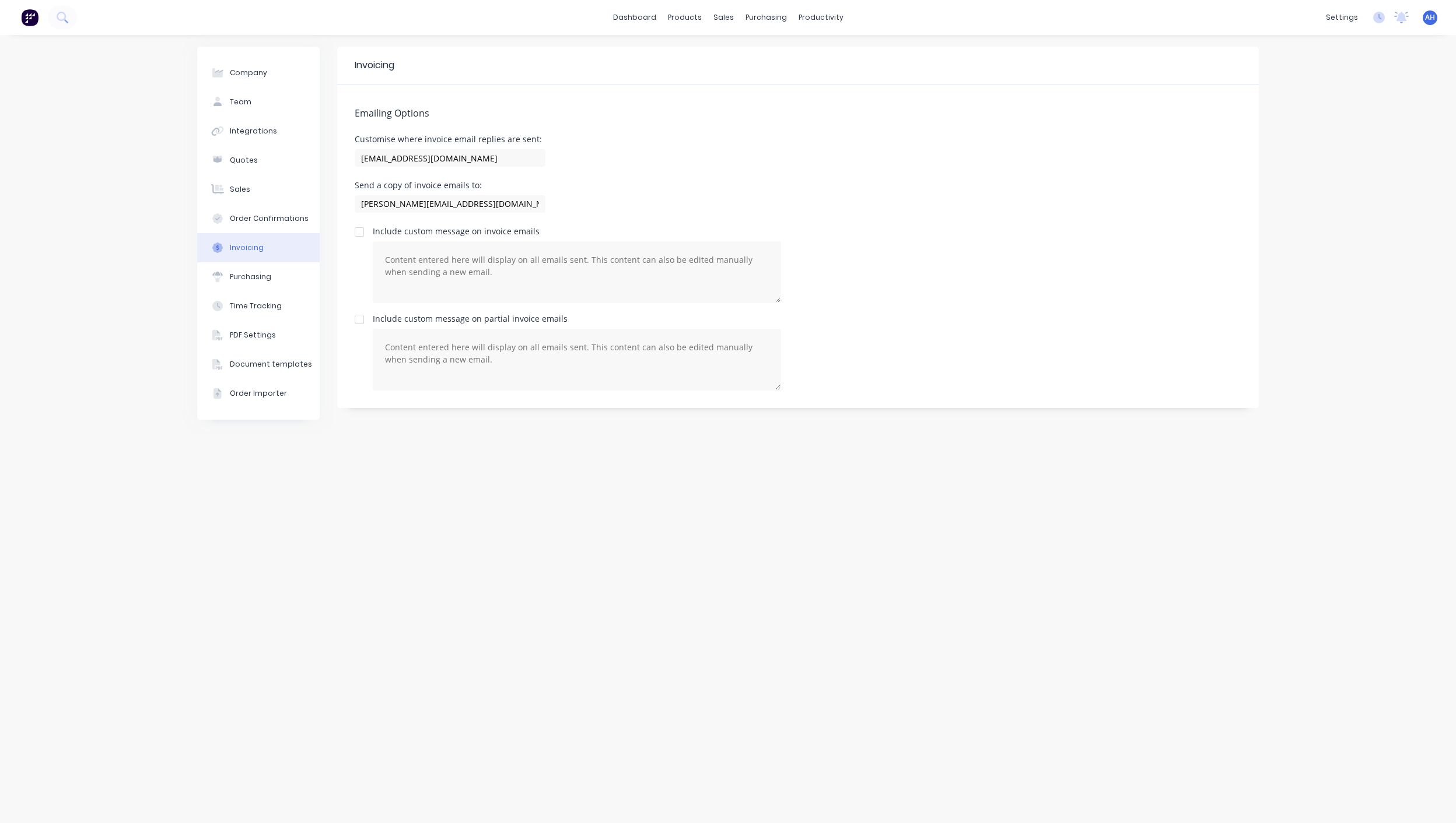
click at [362, 235] on div at bounding box center [359, 232] width 23 height 23
click at [407, 271] on textarea at bounding box center [577, 272] width 408 height 62
click at [361, 316] on div at bounding box center [359, 320] width 23 height 23
click at [467, 282] on textarea at bounding box center [577, 272] width 408 height 62
click at [359, 231] on div at bounding box center [359, 232] width 23 height 23
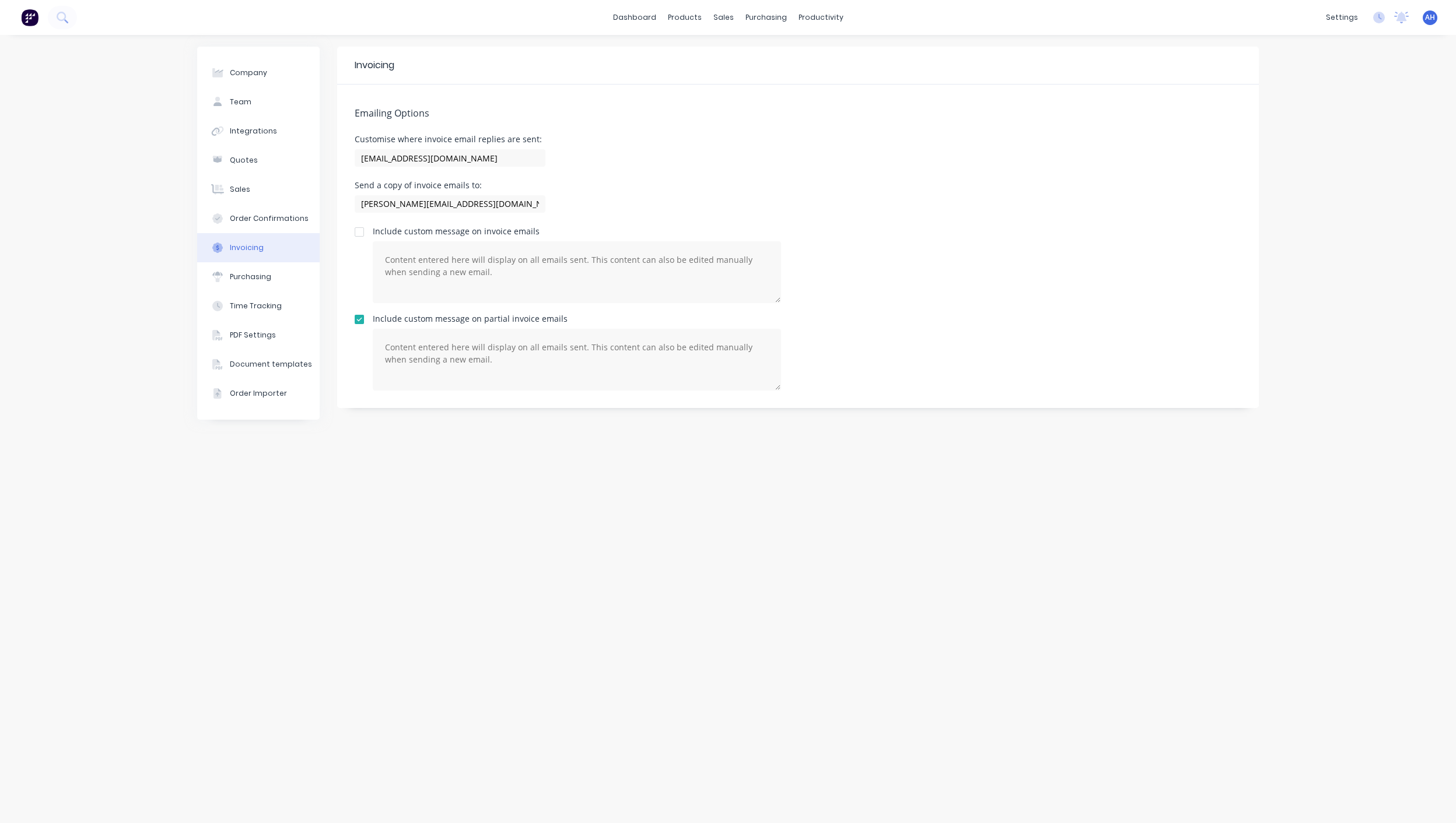
click at [362, 316] on div at bounding box center [359, 320] width 23 height 23
click at [833, 77] on div "Planner" at bounding box center [837, 79] width 27 height 10
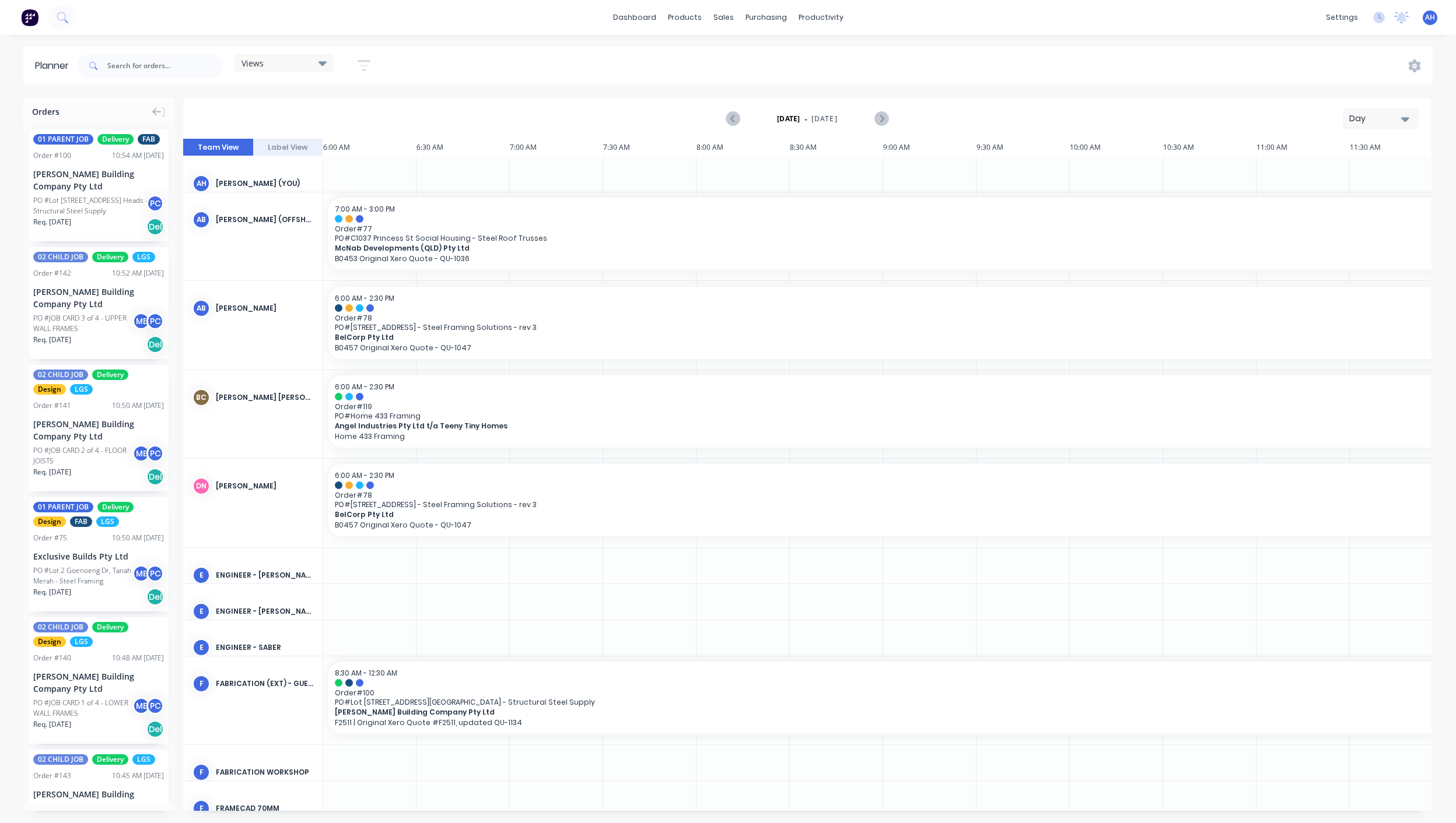
scroll to position [0, 483]
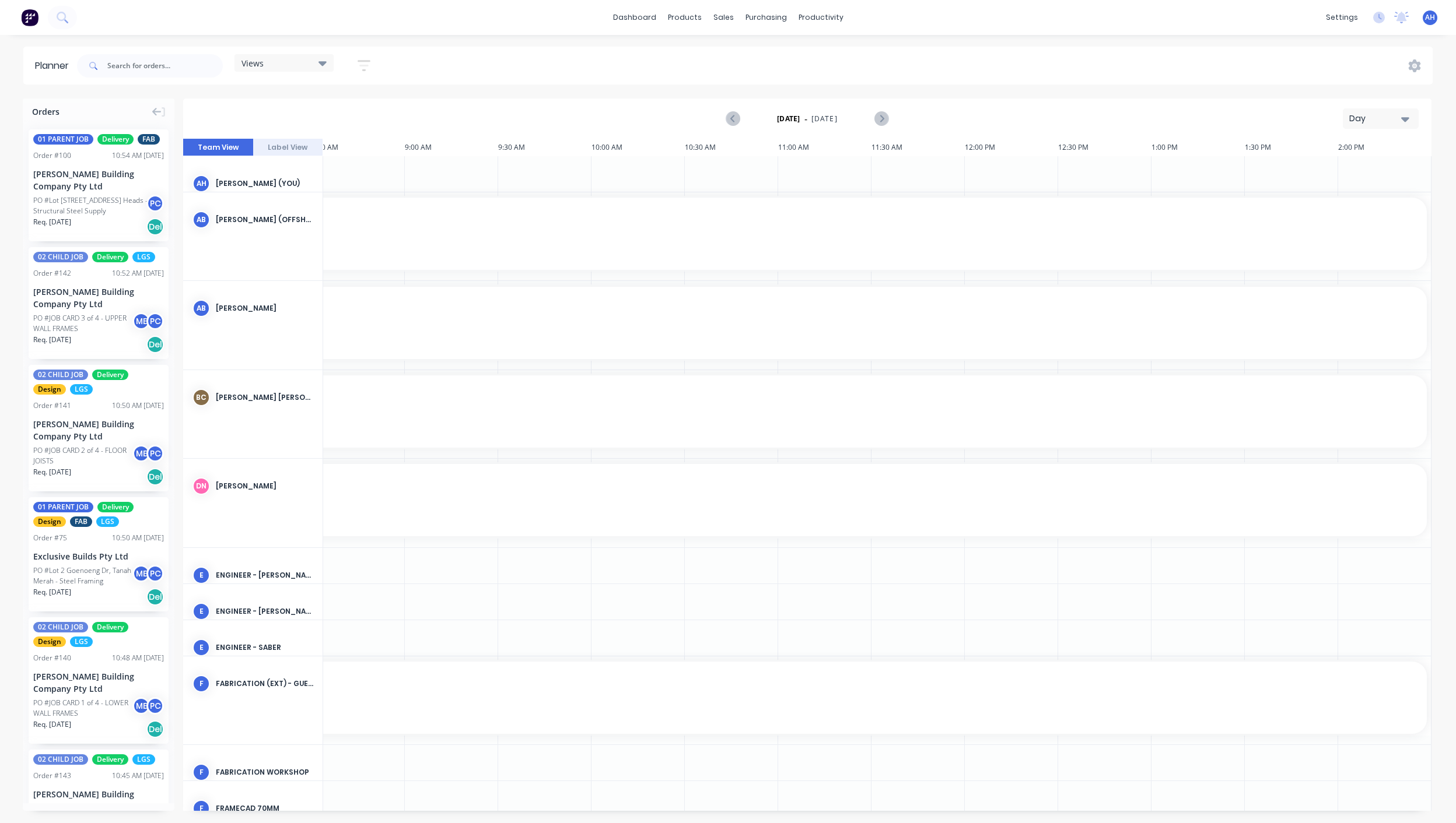
click at [287, 69] on div "Views" at bounding box center [284, 63] width 99 height 18
click at [293, 222] on button "FACTORY PRODUCTION" at bounding box center [305, 219] width 124 height 14
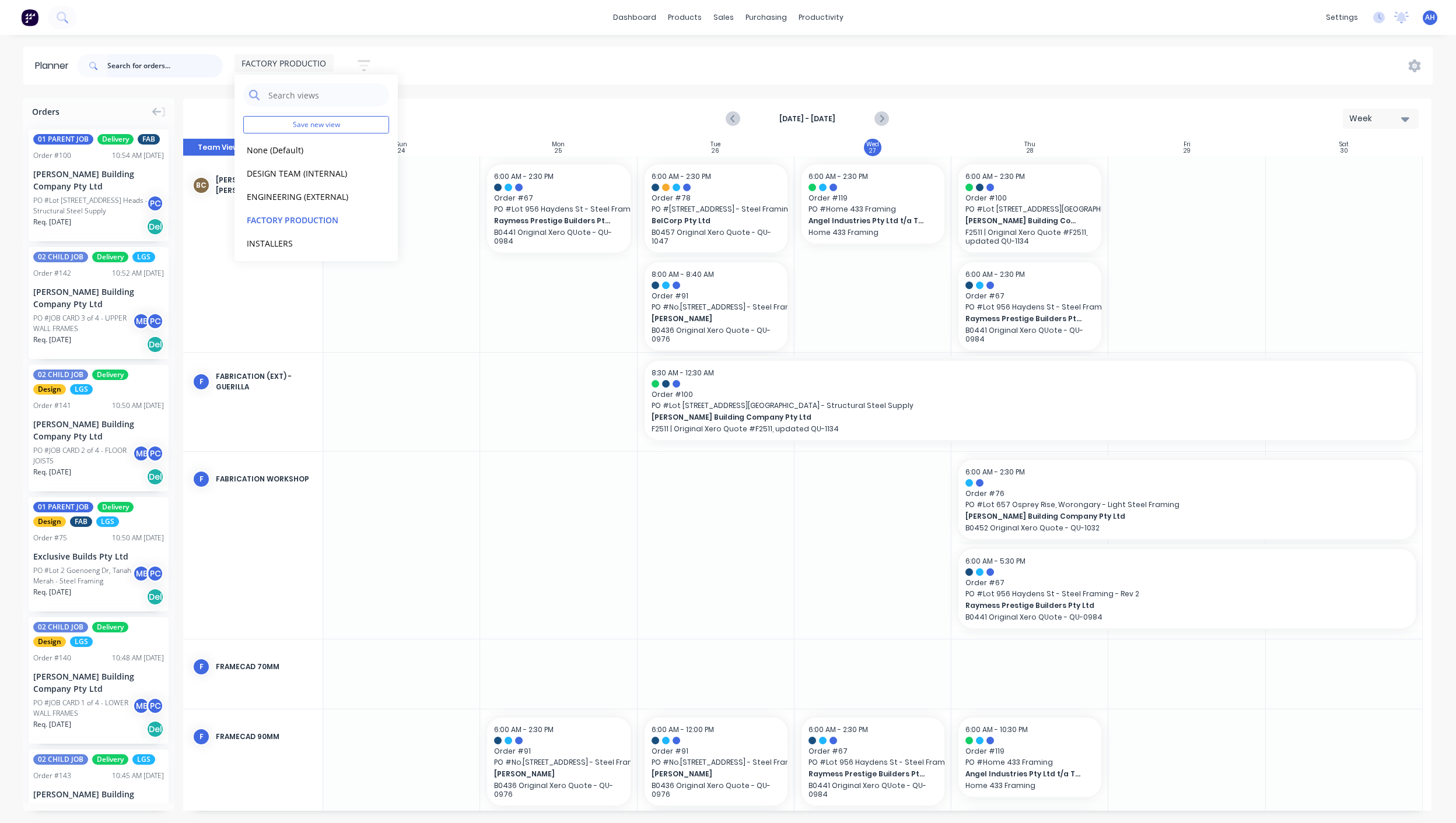
click at [145, 65] on input "text" at bounding box center [165, 65] width 115 height 23
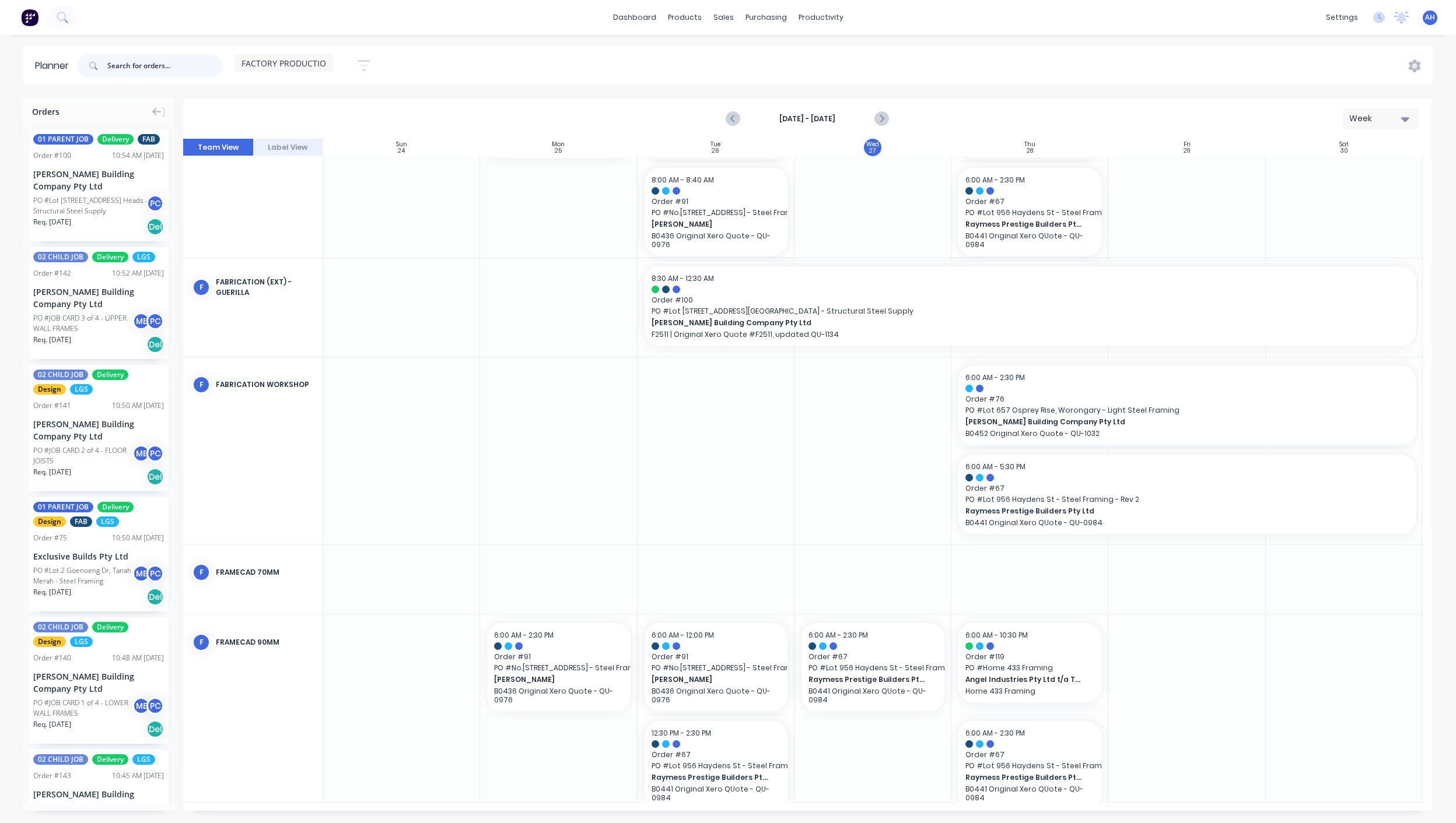
scroll to position [95, 0]
click at [878, 123] on icon "Next page" at bounding box center [881, 119] width 14 height 14
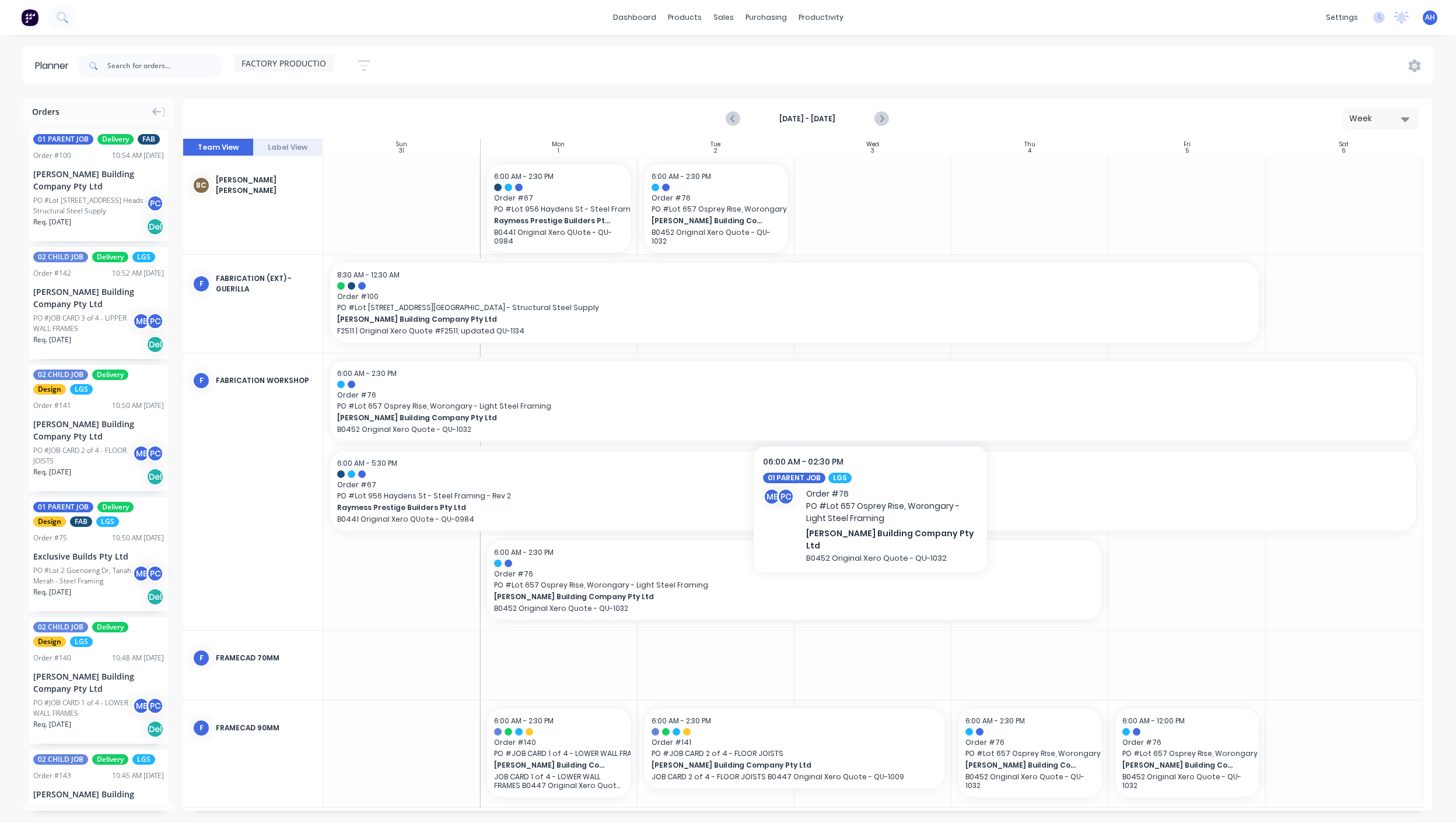
scroll to position [6, 0]
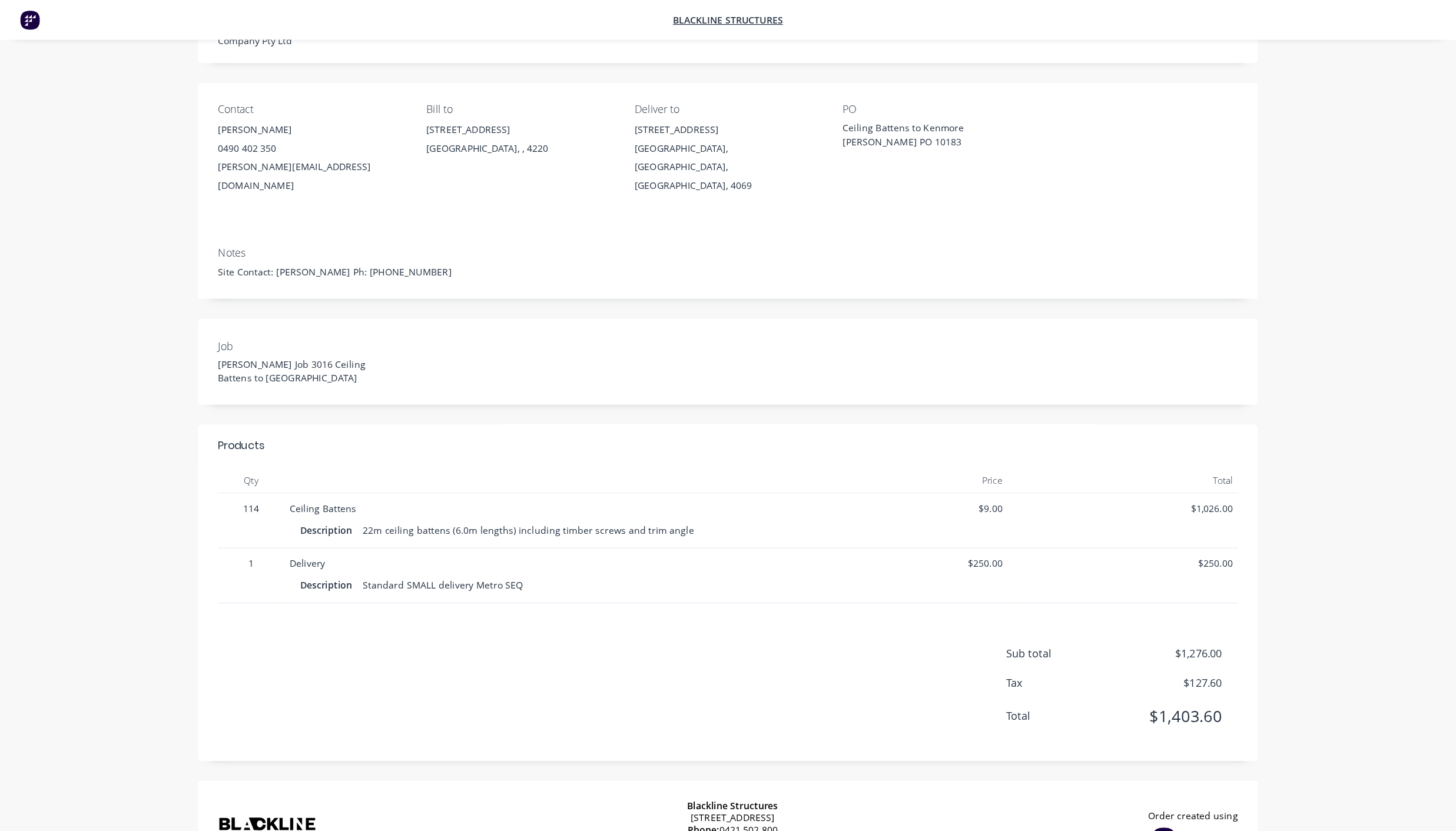
scroll to position [18, 0]
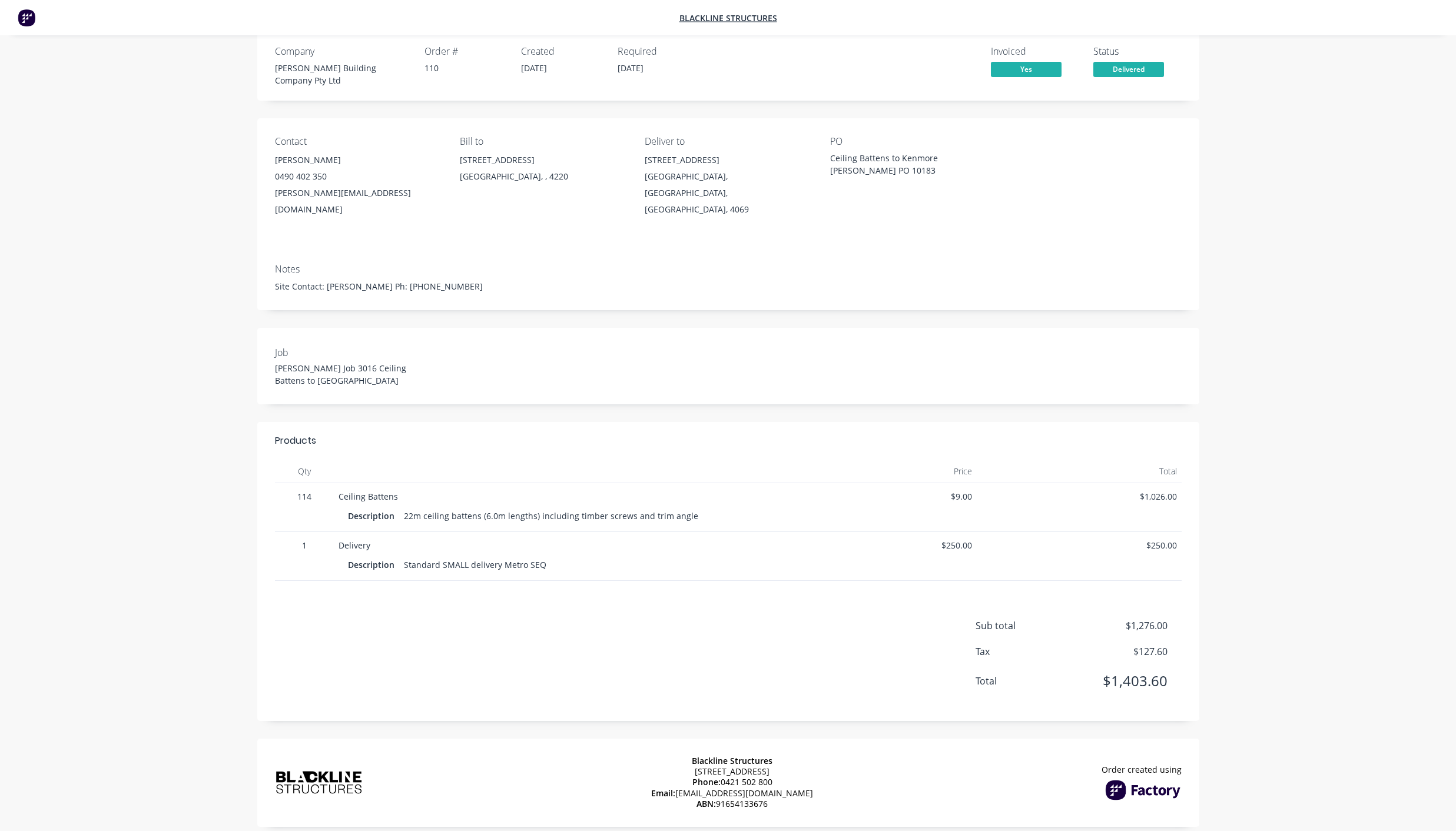
click at [1113, 146] on div at bounding box center [1098, 177] width 166 height 81
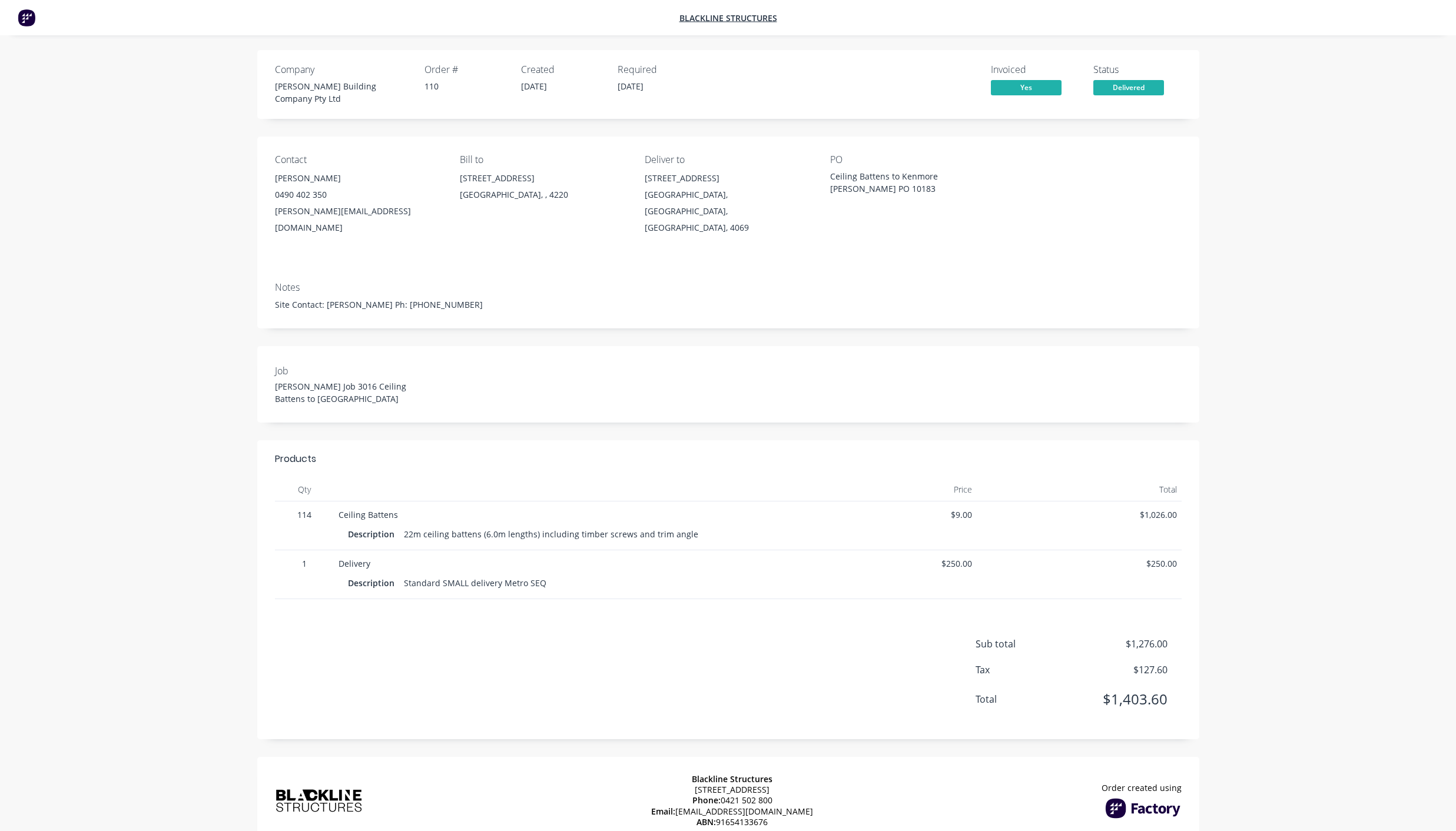
click at [1018, 95] on span "Yes" at bounding box center [1026, 87] width 71 height 15
click at [1016, 90] on span "Yes" at bounding box center [1026, 87] width 71 height 15
click at [1137, 94] on span "Delivered" at bounding box center [1128, 87] width 71 height 15
drag, startPoint x: 721, startPoint y: 20, endPoint x: 704, endPoint y: 11, distance: 19.2
click at [704, 11] on span "Blackline Structures" at bounding box center [728, 17] width 98 height 12
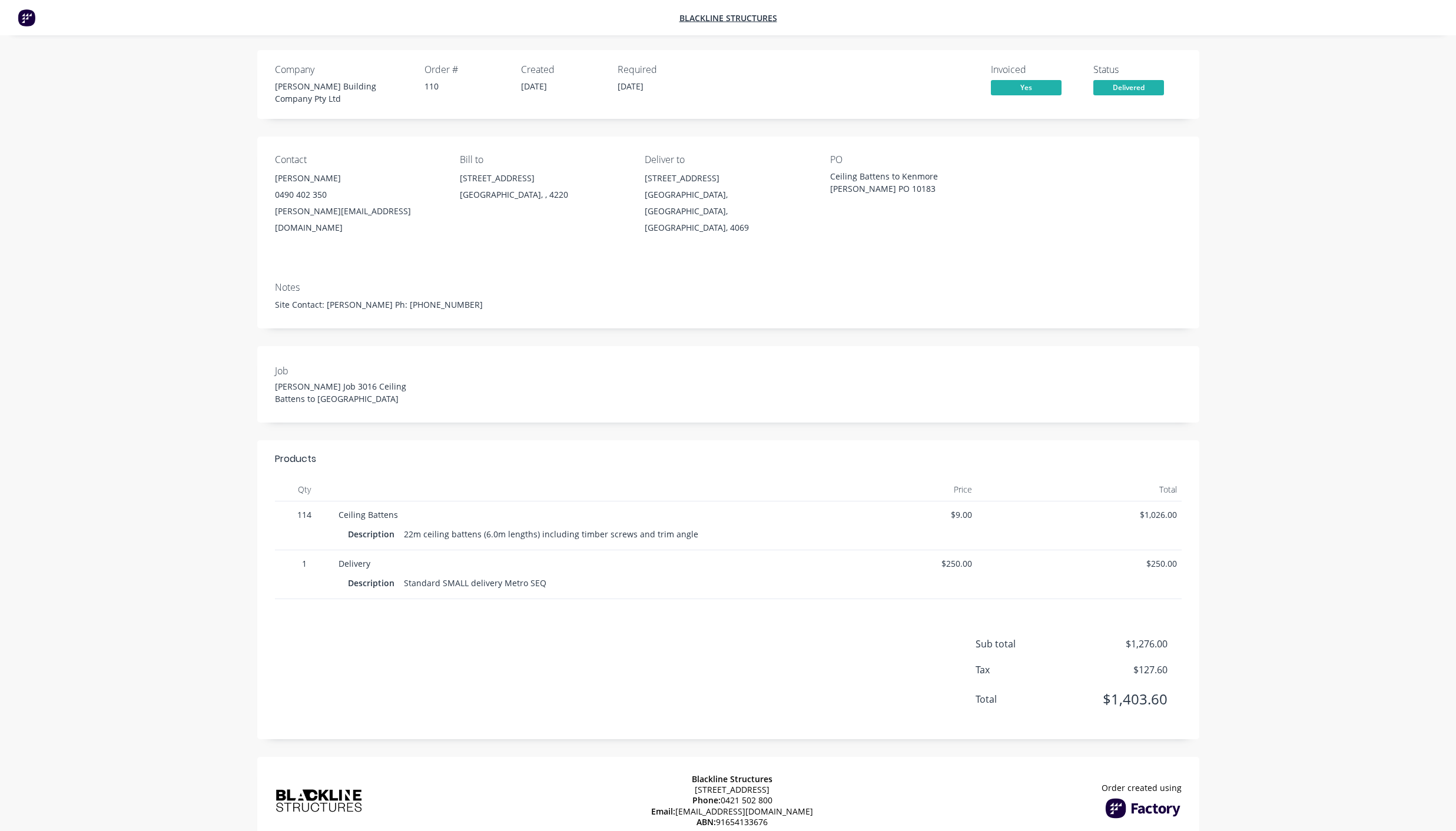
click at [1041, 86] on span "Yes" at bounding box center [1026, 87] width 71 height 15
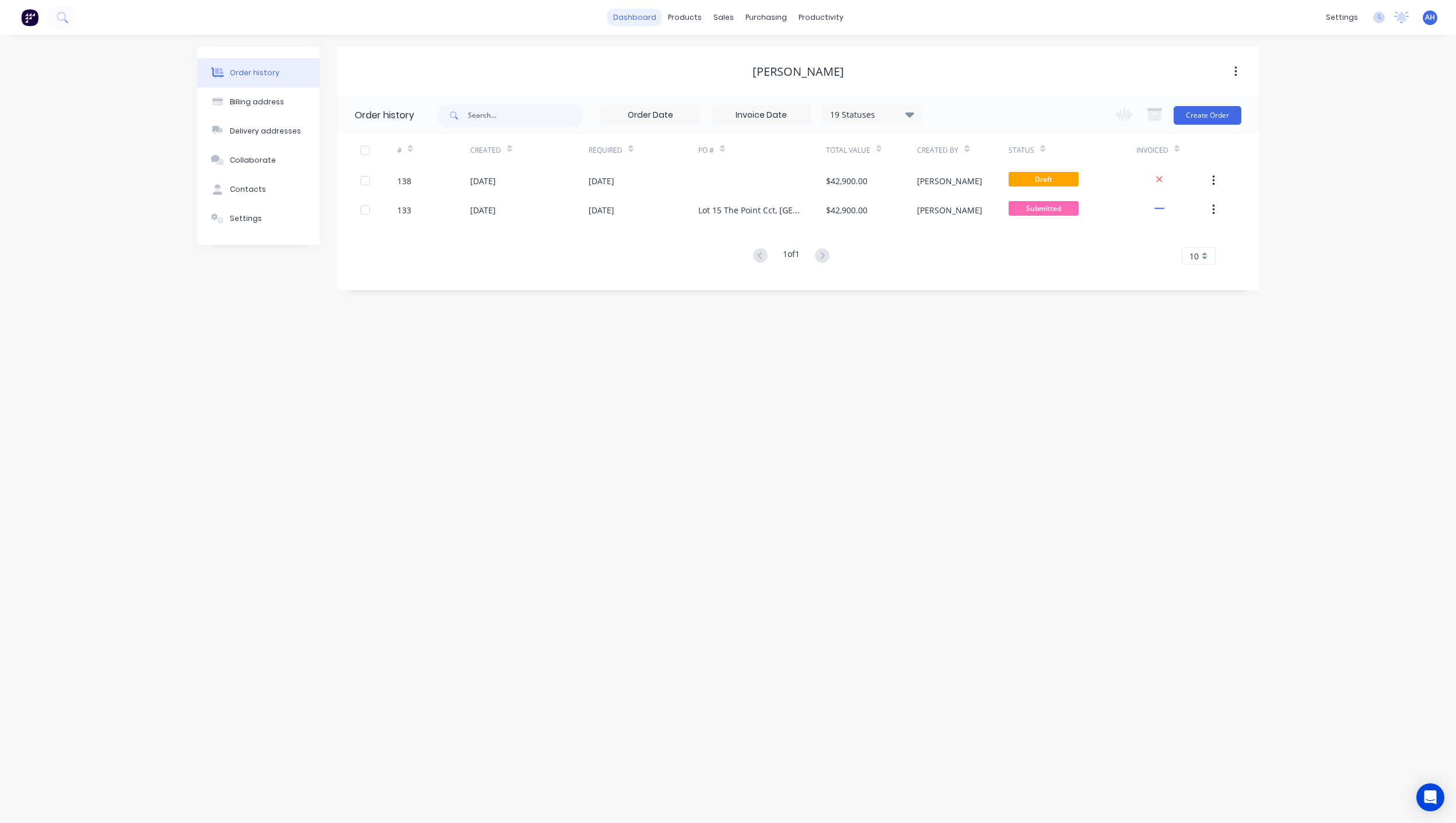
drag, startPoint x: 651, startPoint y: 12, endPoint x: 630, endPoint y: 22, distance: 23.3
click at [630, 22] on link "dashboard" at bounding box center [634, 18] width 55 height 18
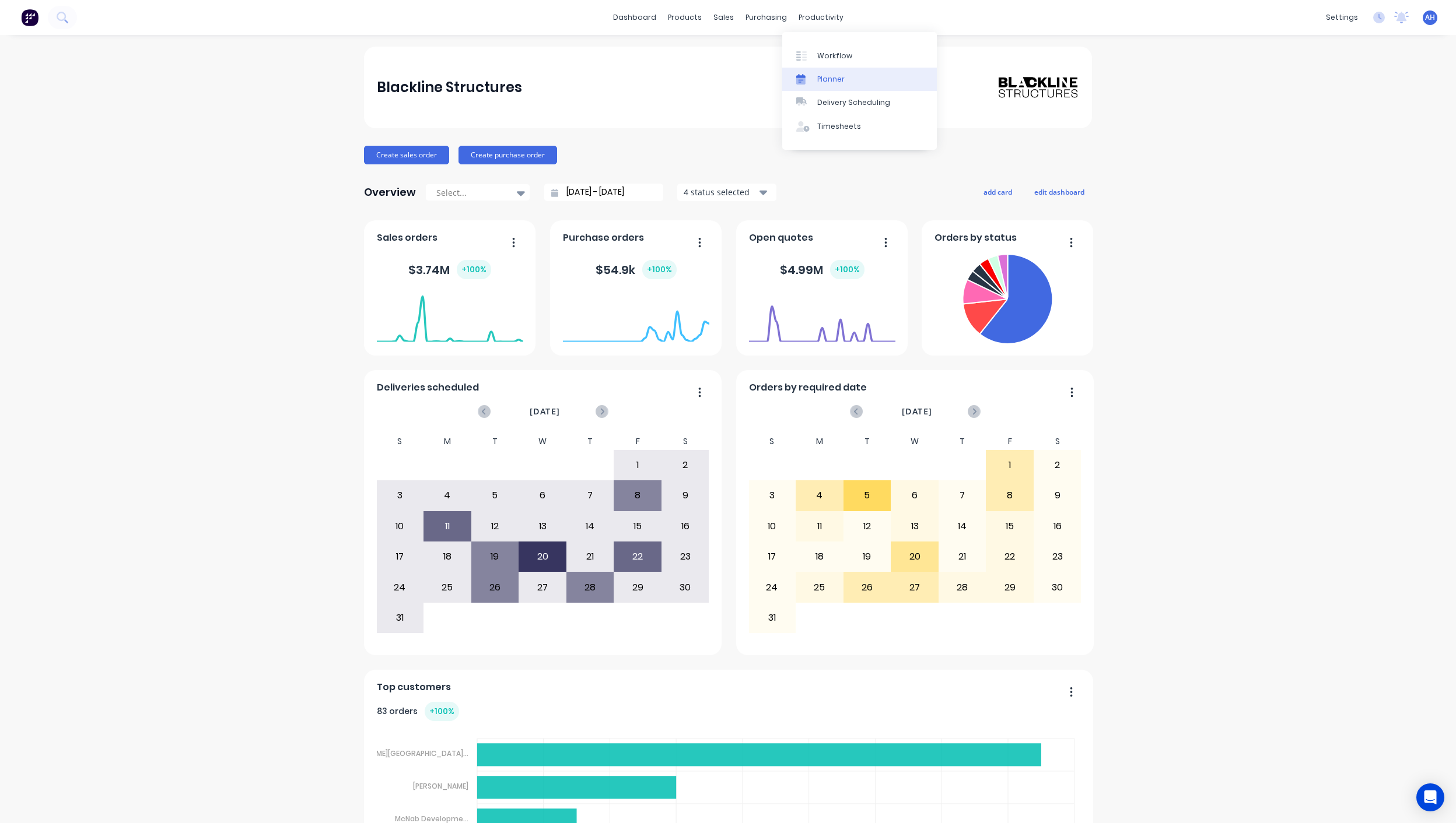
drag, startPoint x: 818, startPoint y: 73, endPoint x: 806, endPoint y: 77, distance: 12.6
click at [806, 77] on div at bounding box center [805, 79] width 18 height 10
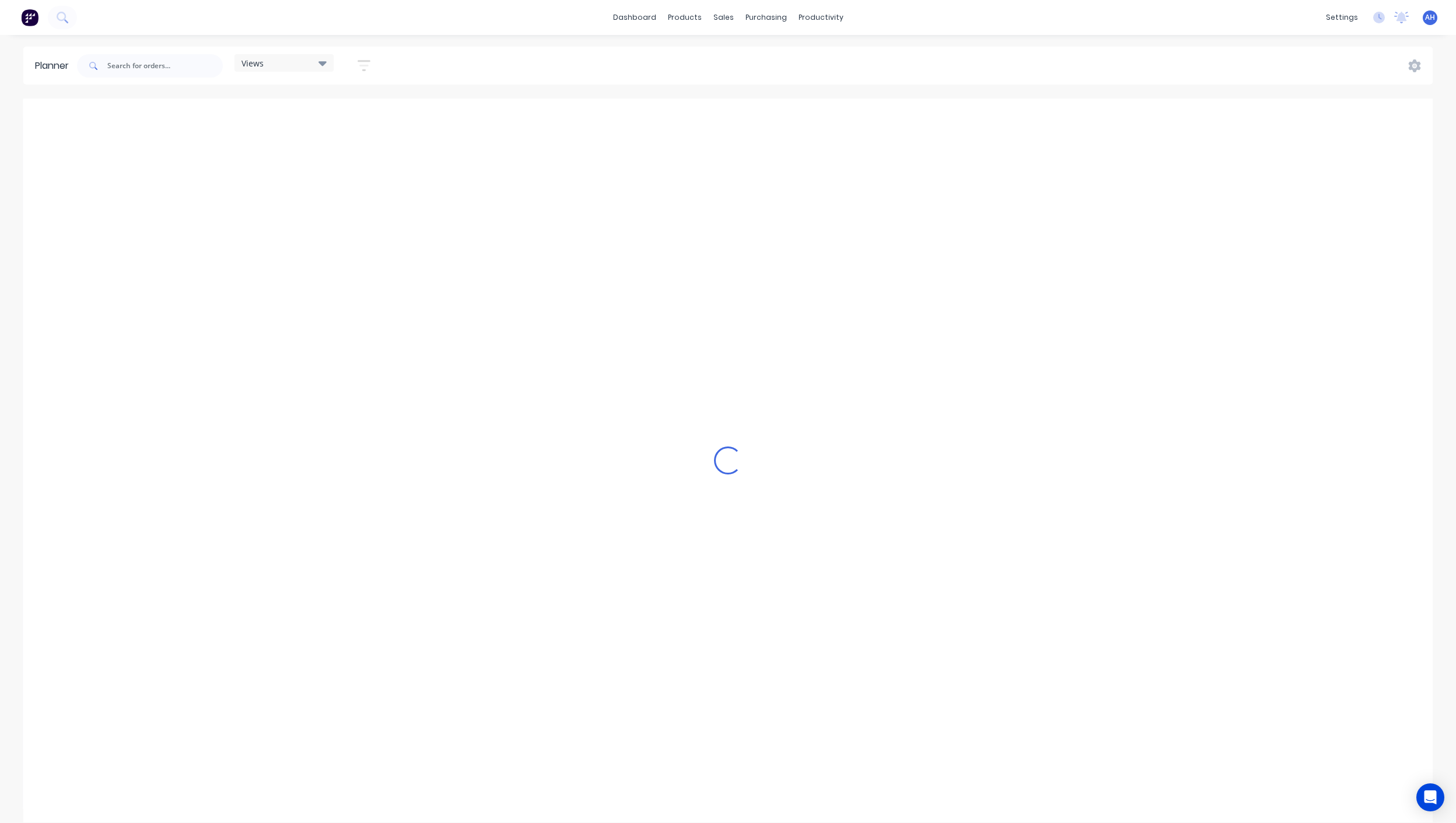
scroll to position [0, 483]
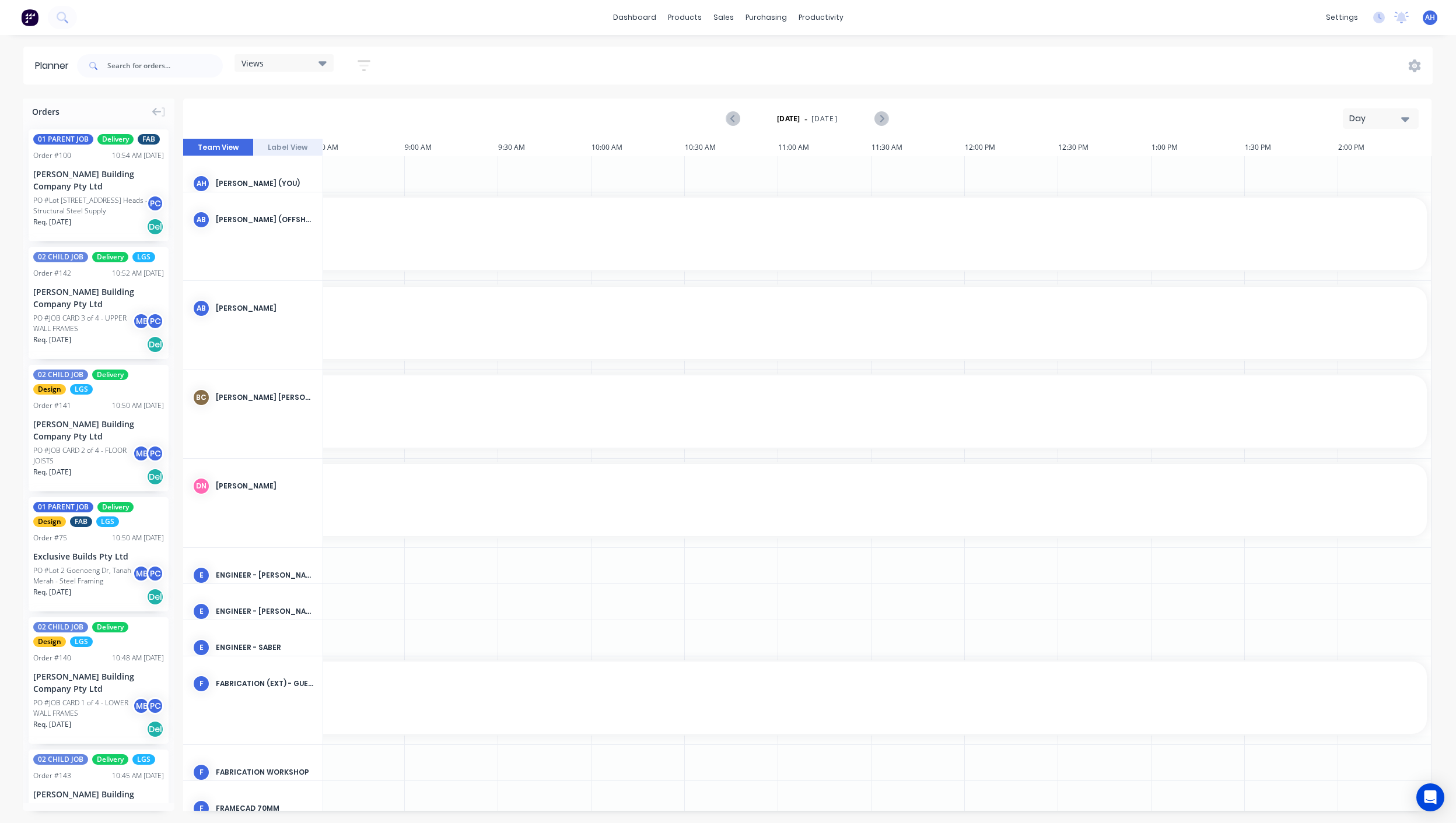
click at [261, 60] on span "Views" at bounding box center [252, 63] width 22 height 12
drag, startPoint x: 285, startPoint y: 213, endPoint x: 260, endPoint y: 218, distance: 25.5
click at [260, 218] on button "FACTORY PRODUCTION" at bounding box center [305, 219] width 124 height 14
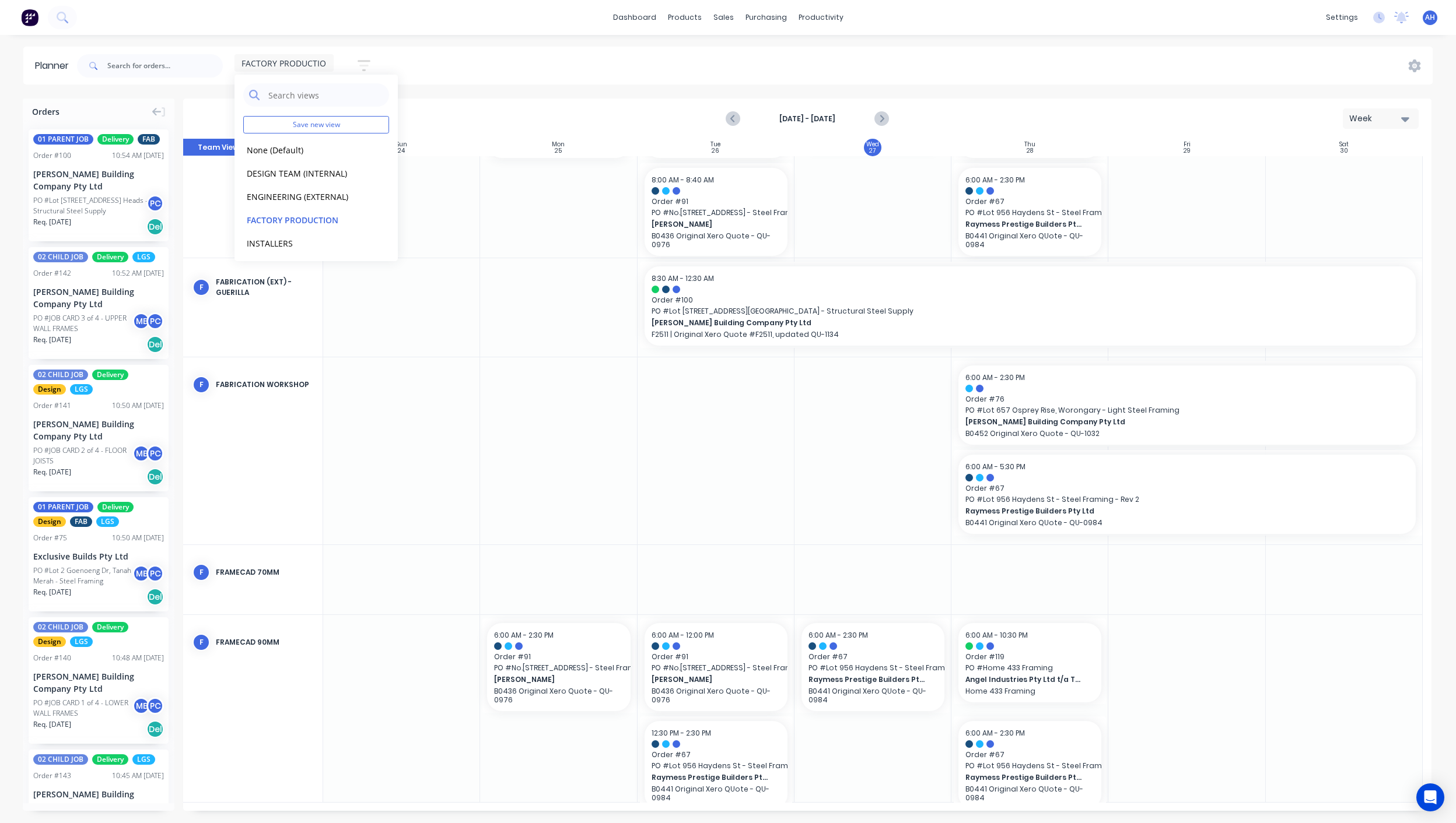
scroll to position [86, 0]
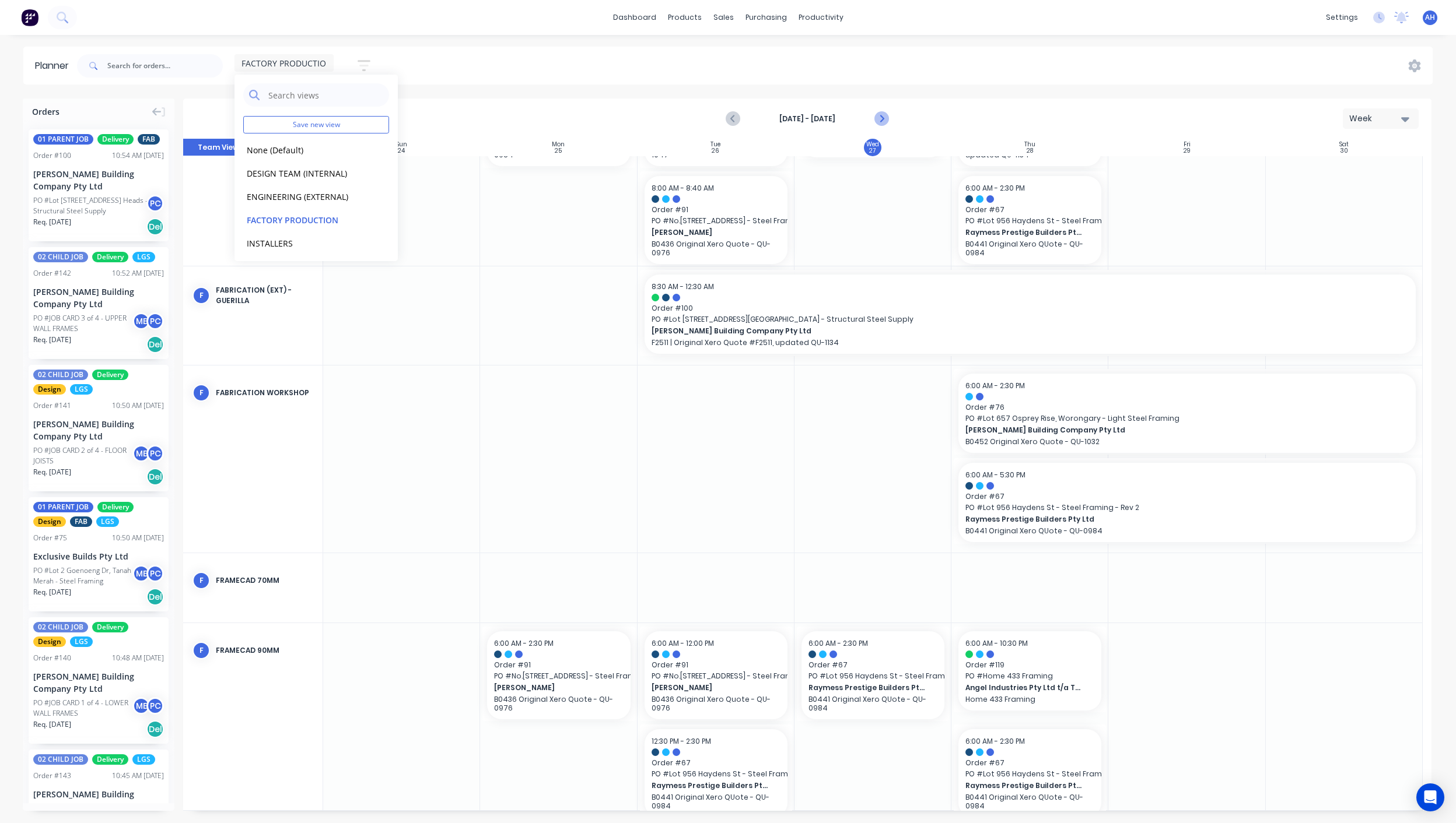
click at [885, 119] on icon "Next page" at bounding box center [881, 119] width 14 height 14
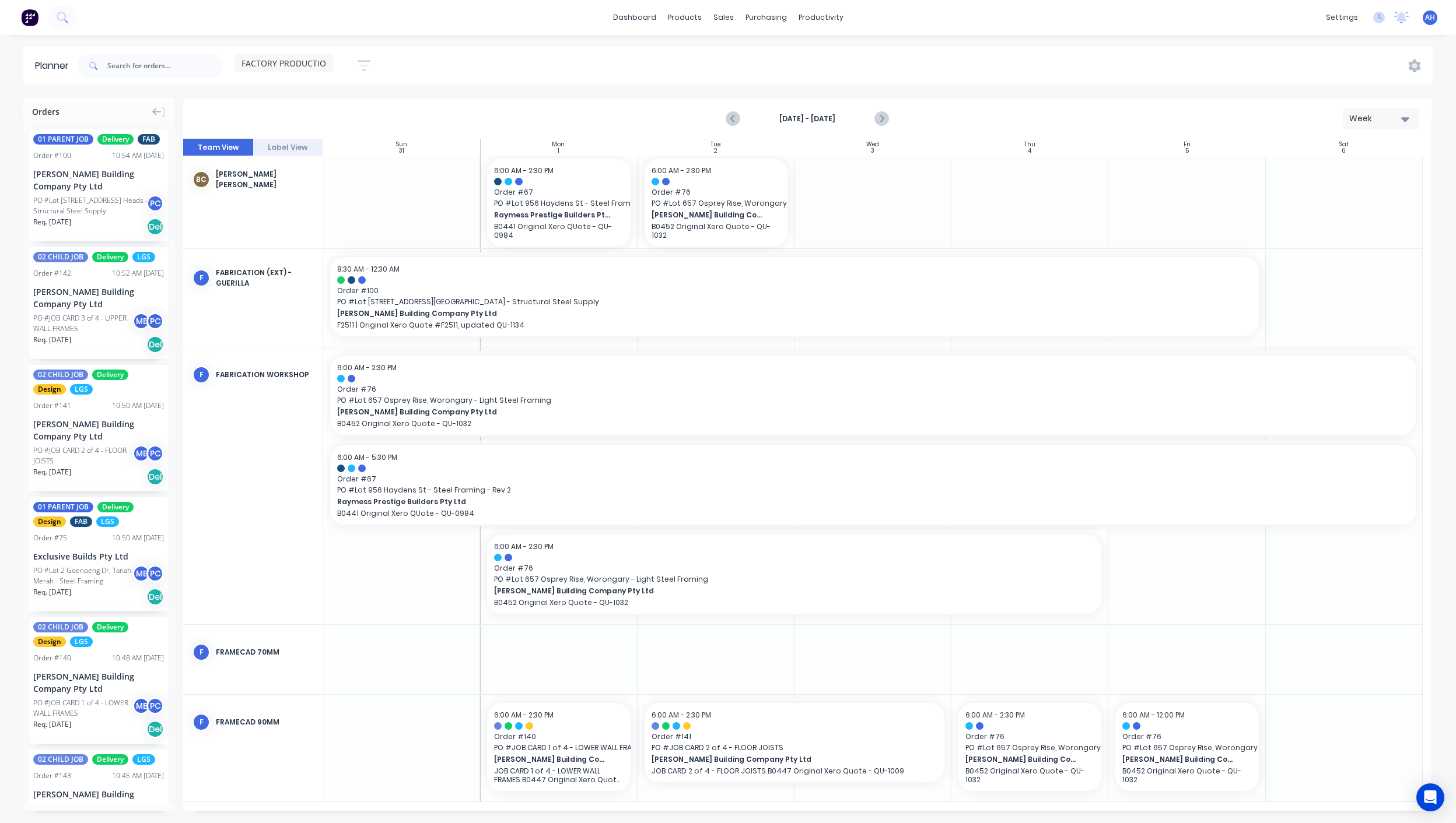
scroll to position [0, 0]
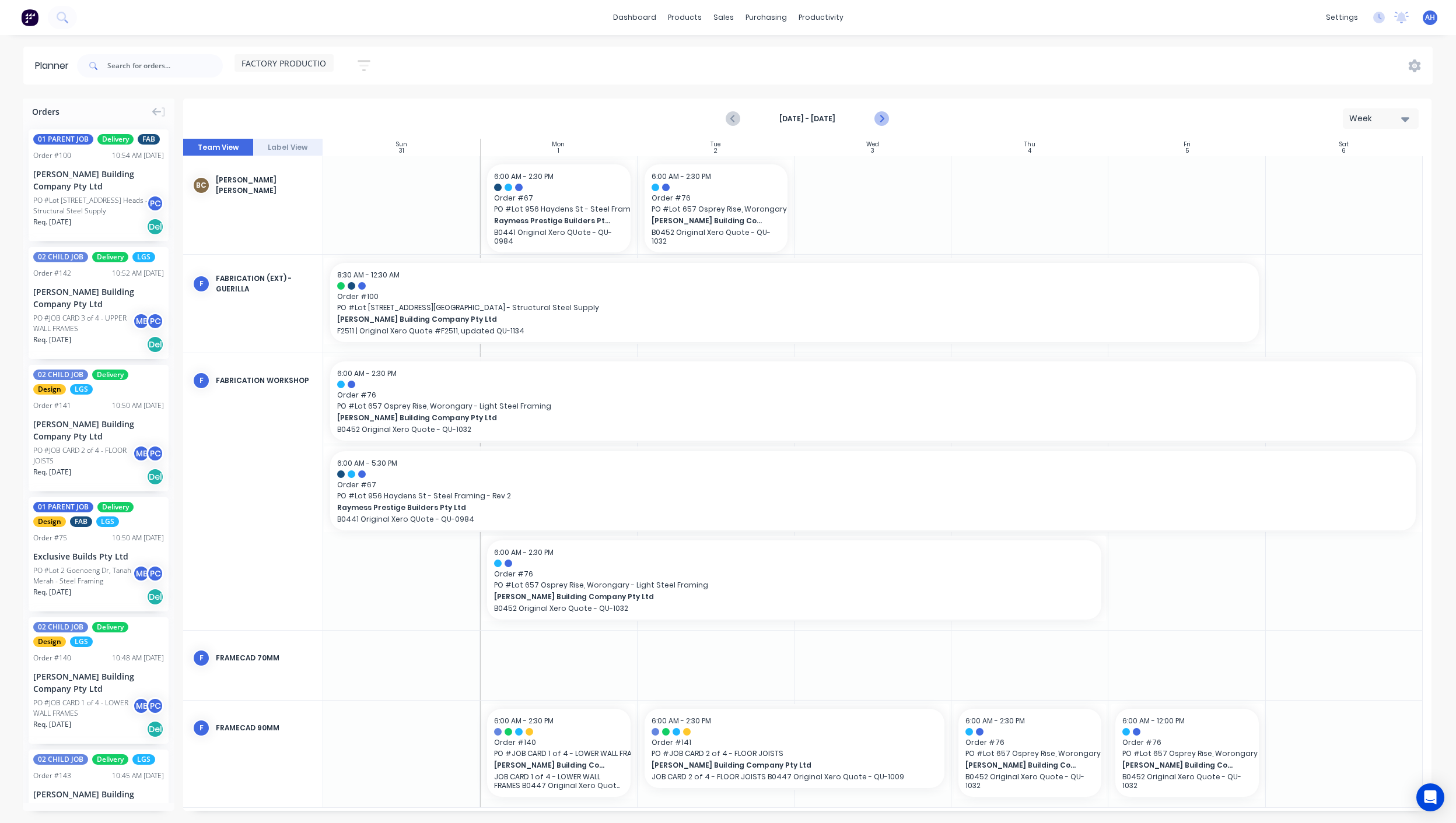
click at [881, 119] on icon "Next page" at bounding box center [881, 119] width 14 height 14
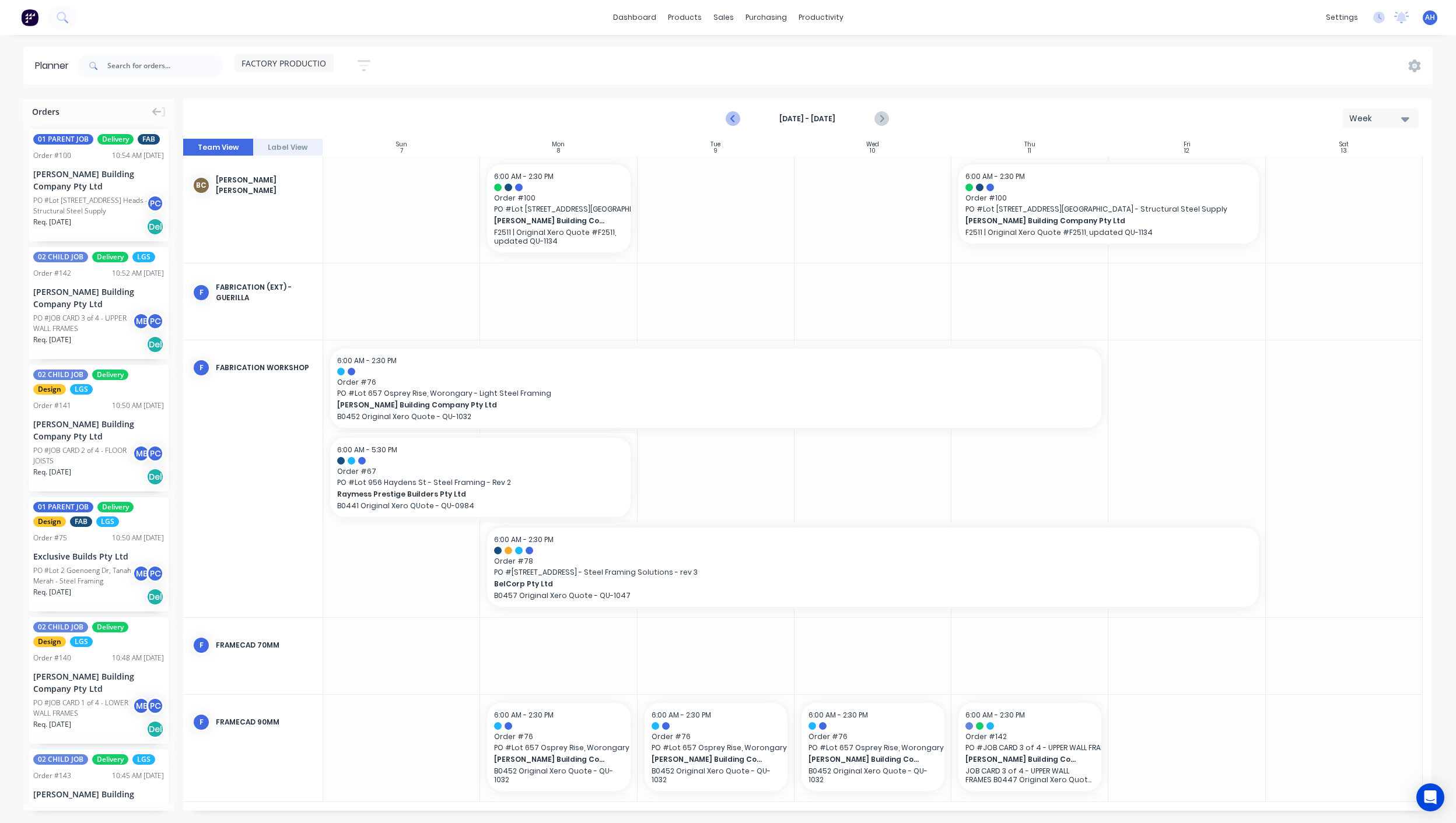
click at [731, 117] on icon "Previous page" at bounding box center [733, 119] width 14 height 14
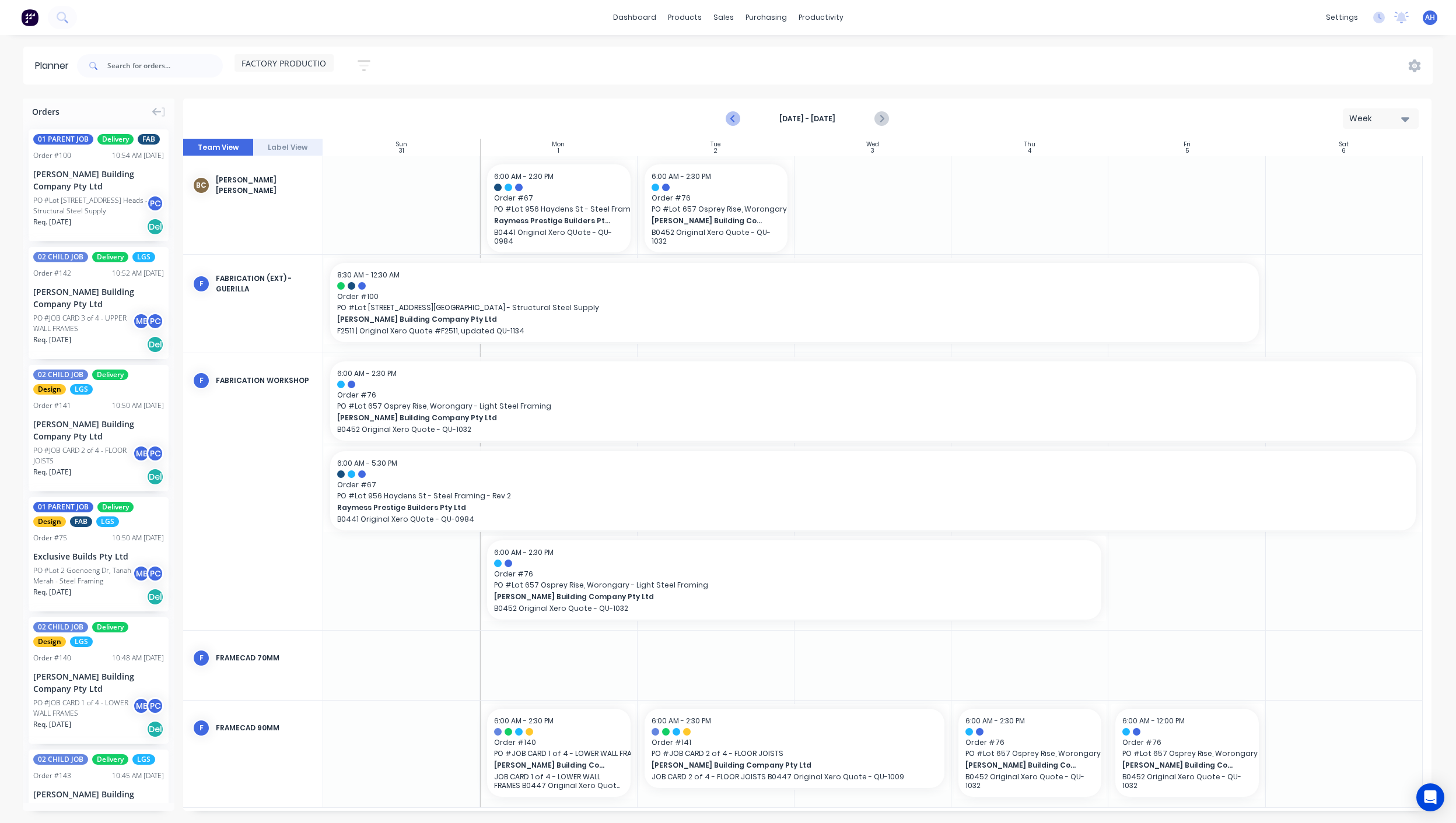
click at [731, 117] on icon "Previous page" at bounding box center [733, 119] width 14 height 14
